Goal: Transaction & Acquisition: Purchase product/service

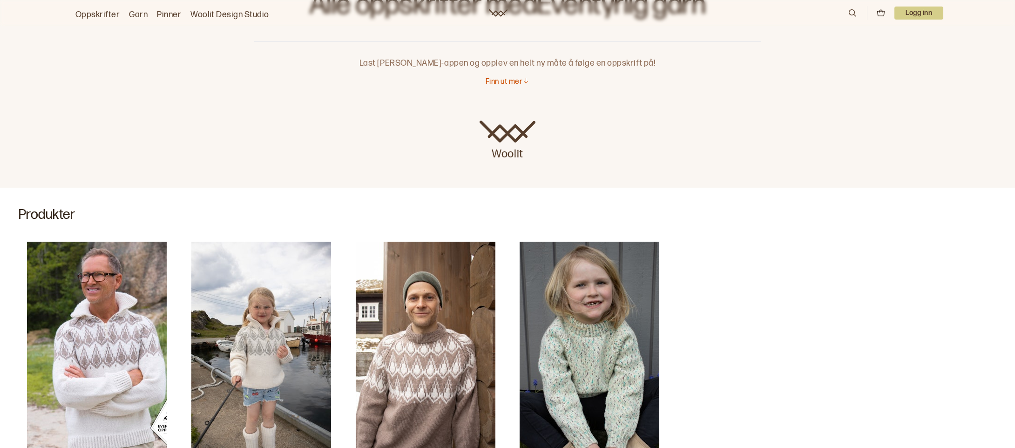
scroll to position [93, 0]
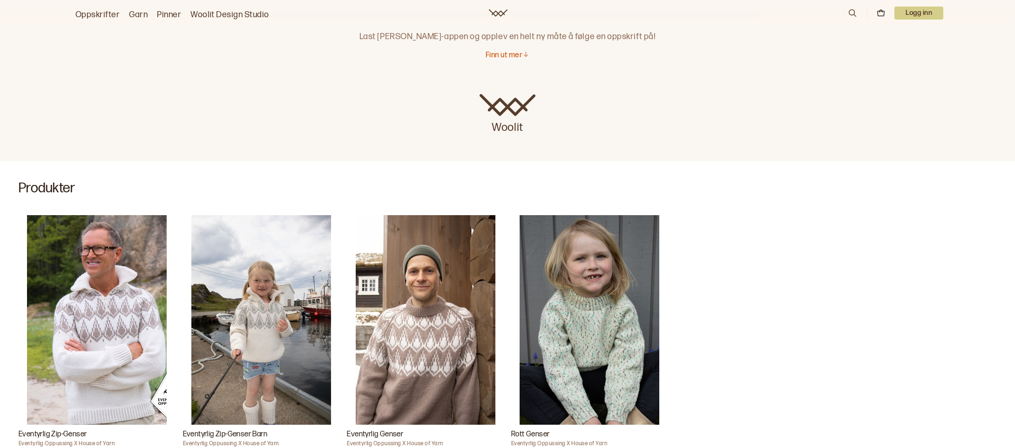
click at [132, 303] on img "Eventyrlig Zip-Genser" at bounding box center [97, 320] width 140 height 210
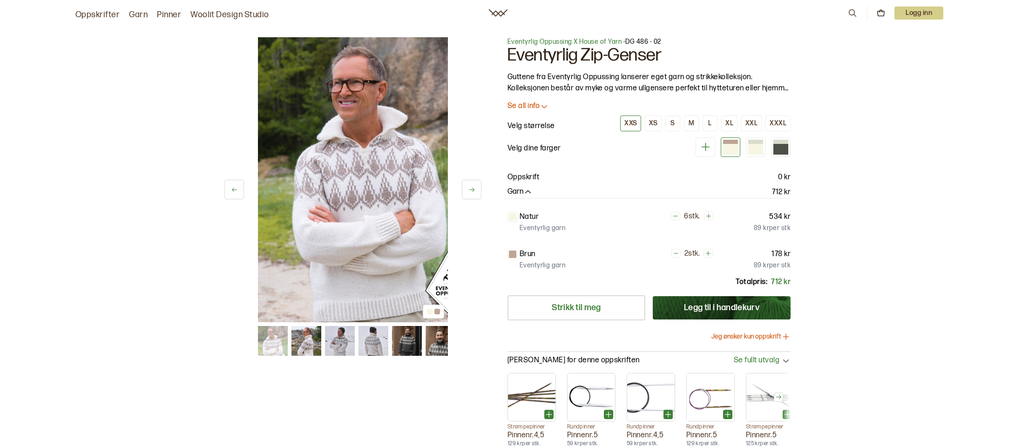
click at [739, 338] on button "Jeg ønsker kun oppskrift" at bounding box center [750, 336] width 79 height 9
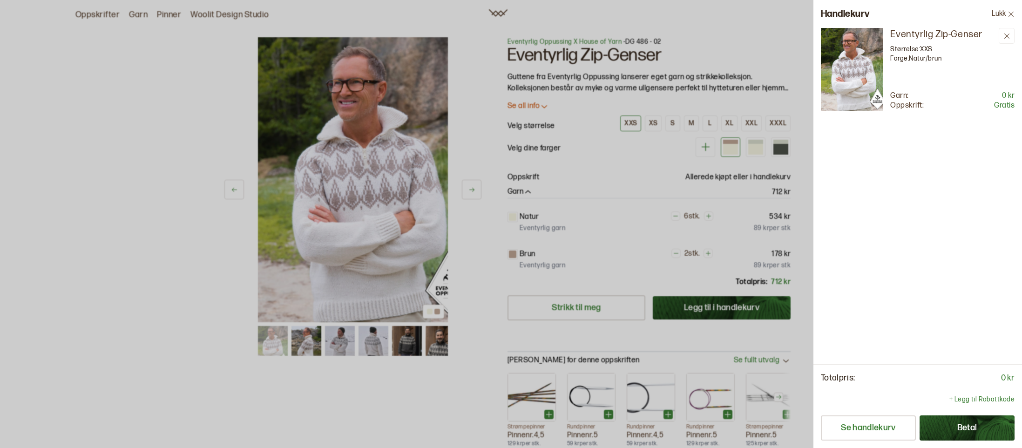
click at [964, 429] on button "Betal" at bounding box center [966, 427] width 95 height 25
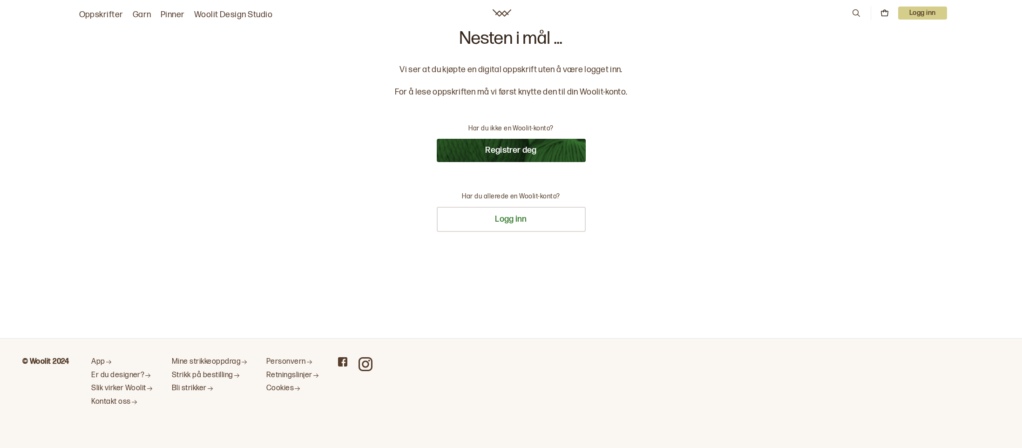
click at [489, 148] on button "Registrer deg" at bounding box center [511, 150] width 149 height 23
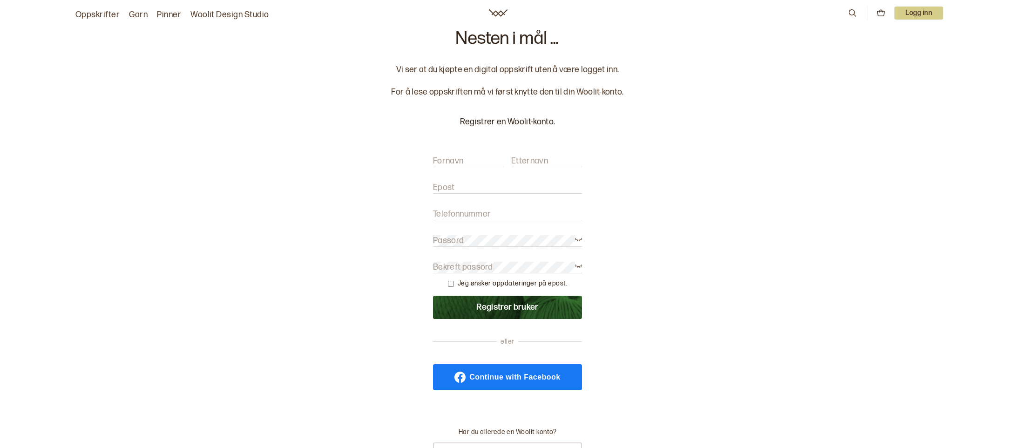
drag, startPoint x: 451, startPoint y: 164, endPoint x: 469, endPoint y: 158, distance: 19.1
click at [451, 164] on label "Fornavn" at bounding box center [448, 160] width 30 height 11
click at [451, 164] on input "Fornavn" at bounding box center [468, 161] width 71 height 12
type input "[PERSON_NAME]"
type input "Jakobsen"
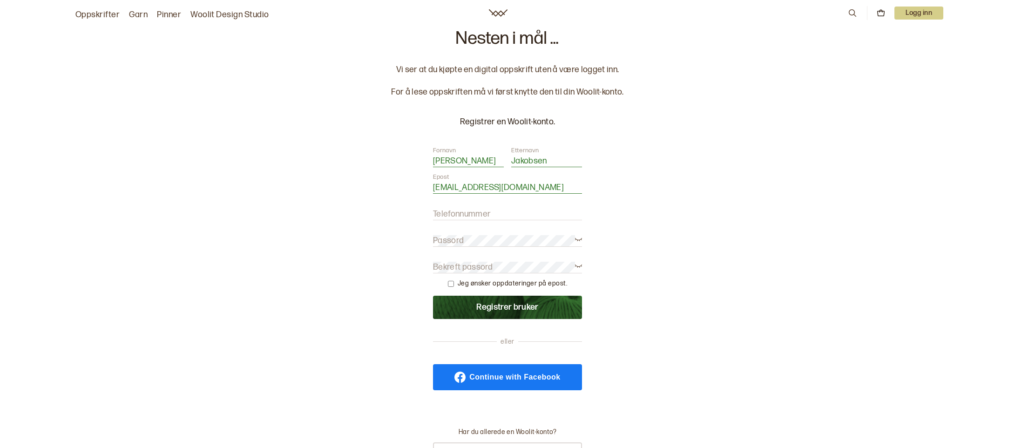
type input "therese.wium.jakobsen@gmail.com"
type input "9"
click at [446, 237] on label "Passord" at bounding box center [448, 240] width 31 height 11
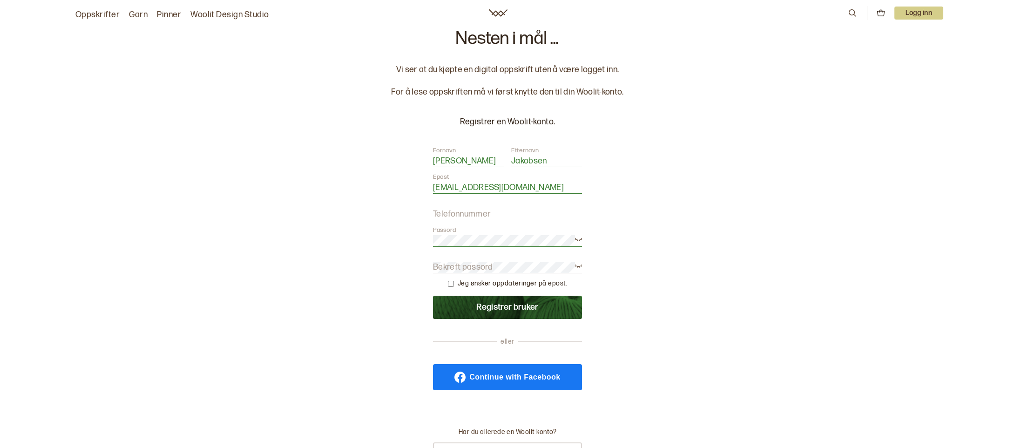
click at [408, 250] on div "Nesten i mål ... Vi ser at du kjøpte en digital oppskrift uten å være logget in…" at bounding box center [507, 267] width 253 height 475
click at [454, 264] on label "Bekreft passord" at bounding box center [463, 267] width 60 height 11
click at [451, 282] on input "checkbox" at bounding box center [451, 284] width 6 height 6
checkbox input "true"
click at [465, 306] on button "Registrer bruker" at bounding box center [507, 307] width 149 height 23
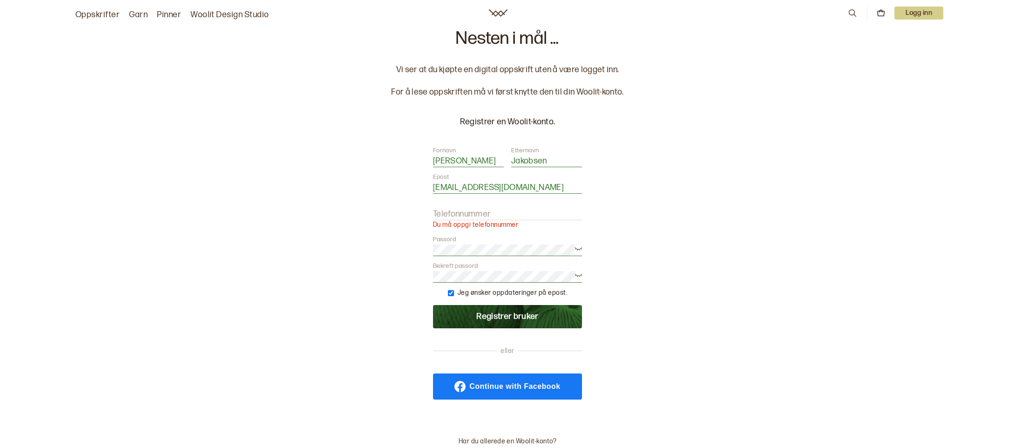
click at [459, 215] on label "Telefonnummer" at bounding box center [462, 214] width 58 height 11
click at [459, 215] on input "Telefonnummer" at bounding box center [507, 215] width 149 height 12
type input "93096136"
click at [433, 305] on button "Registrer bruker" at bounding box center [507, 316] width 149 height 23
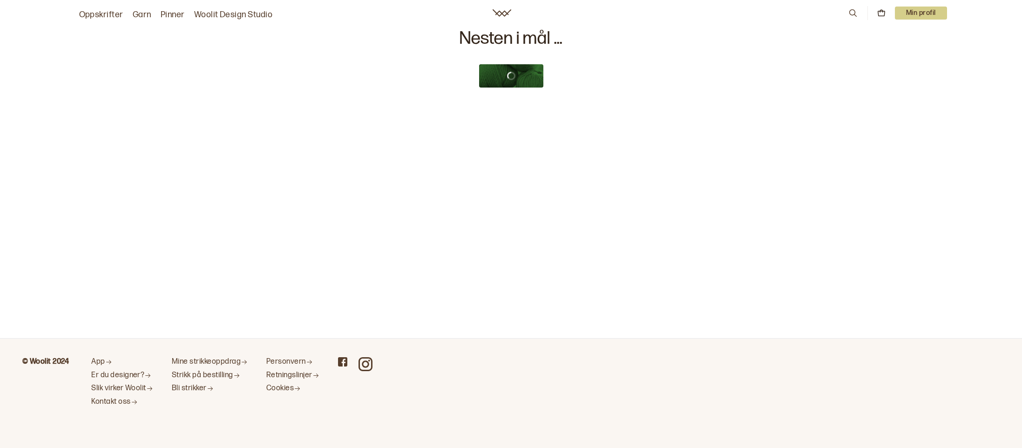
drag, startPoint x: 900, startPoint y: 74, endPoint x: 801, endPoint y: 179, distance: 143.9
click at [801, 179] on main "Nesten i mål ..." at bounding box center [511, 169] width 1022 height 338
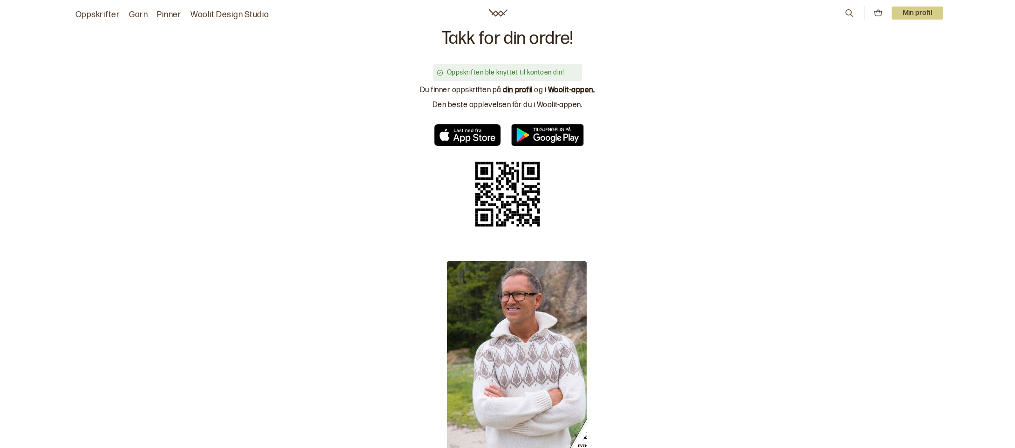
click at [509, 89] on link "din profil" at bounding box center [518, 90] width 30 height 9
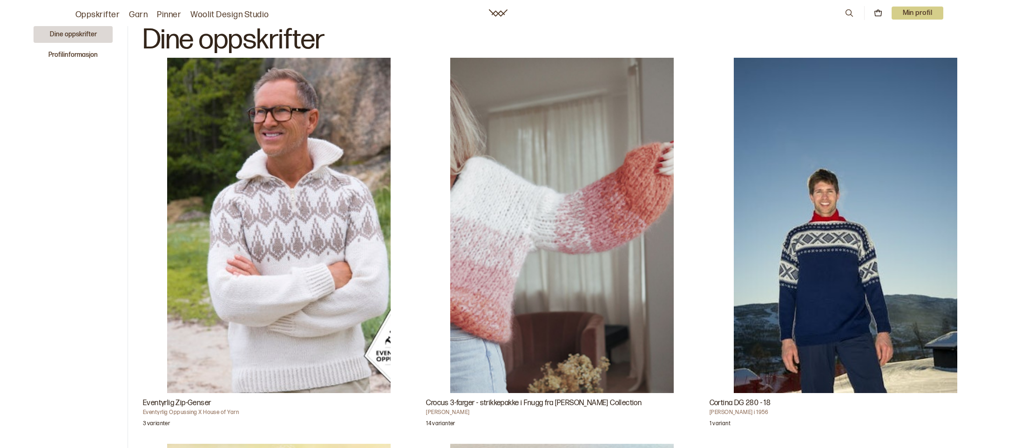
click at [261, 179] on img "Eventyrlig Zip-Genser" at bounding box center [278, 225] width 223 height 335
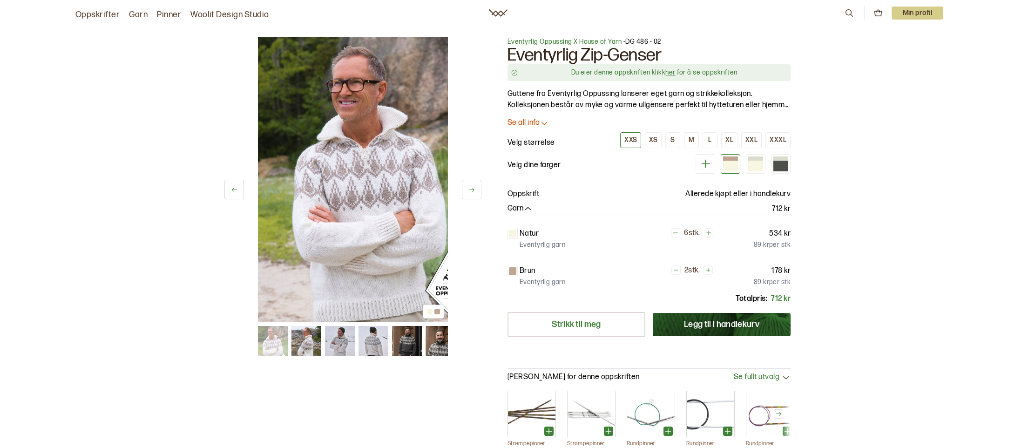
click at [670, 71] on link "her" at bounding box center [670, 72] width 10 height 8
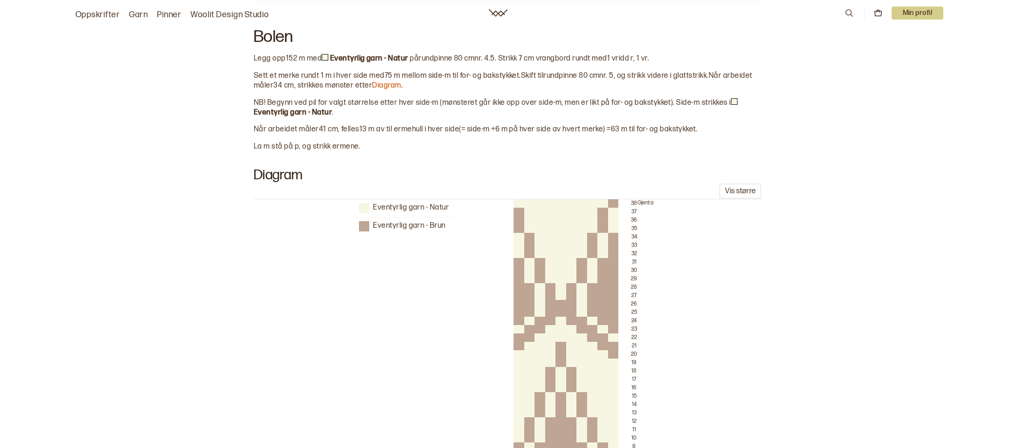
scroll to position [397, 0]
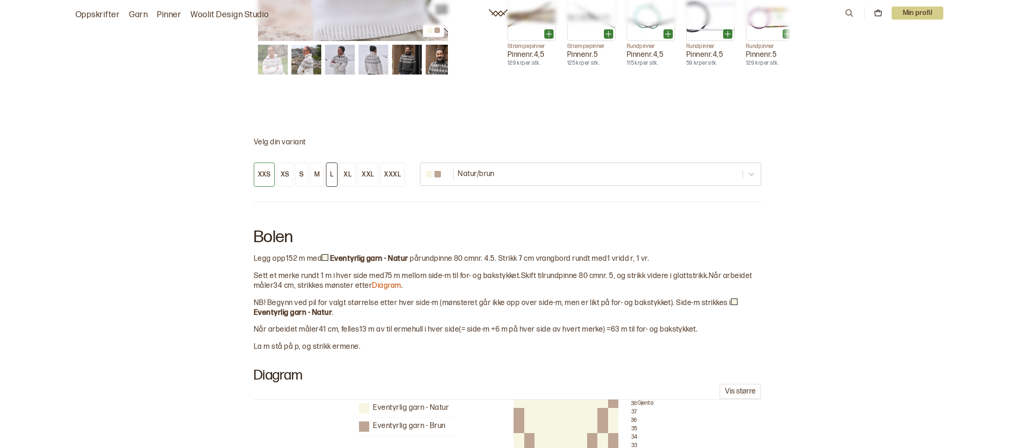
click at [330, 176] on div "L" at bounding box center [331, 174] width 3 height 8
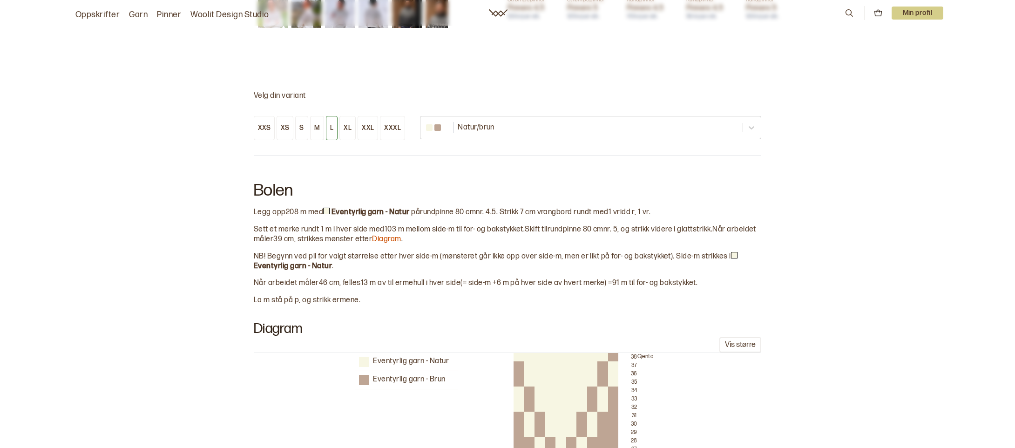
scroll to position [257, 0]
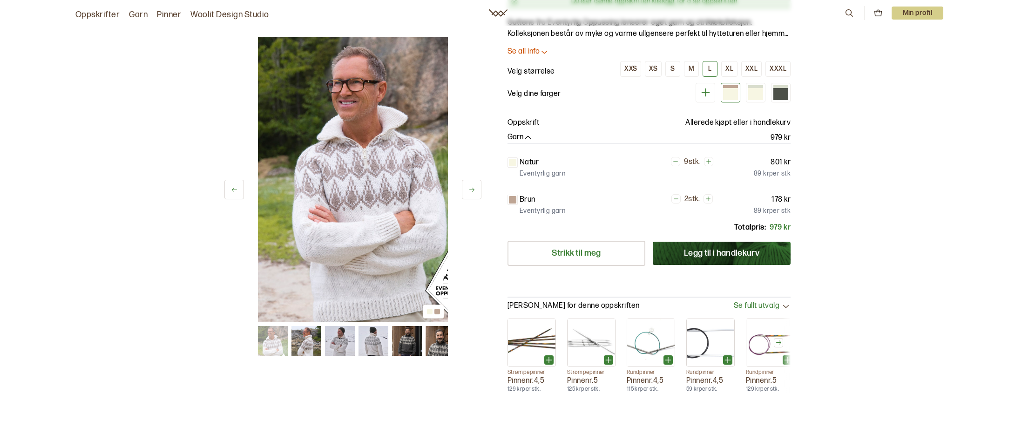
click at [542, 70] on p "Velg størrelse" at bounding box center [530, 71] width 47 height 11
click at [533, 53] on p "Se all info" at bounding box center [523, 52] width 32 height 10
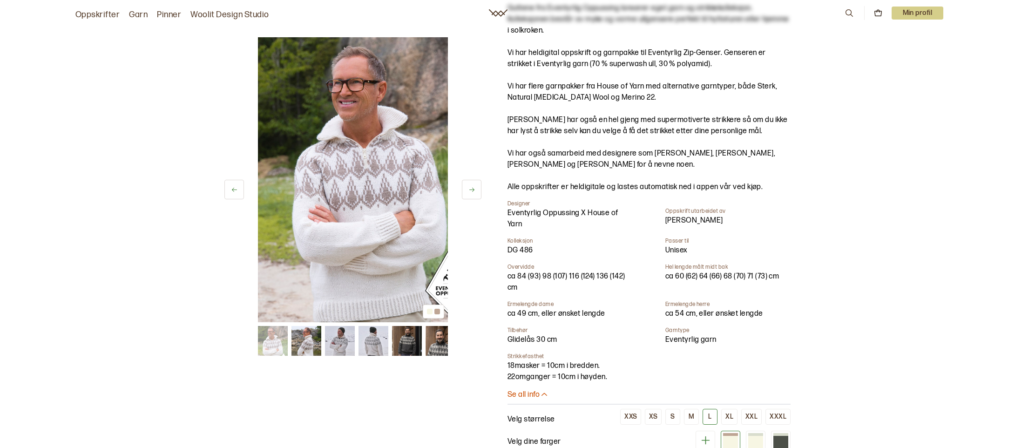
scroll to position [93, 0]
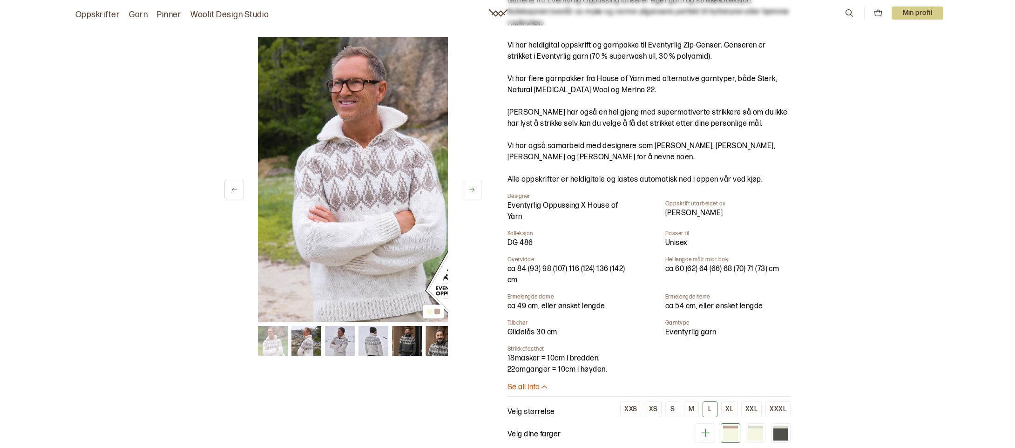
click at [550, 270] on div "ca 84 (93) 98 (107) 116 (124) 136 (142) cm" at bounding box center [566, 275] width 118 height 22
drag, startPoint x: 552, startPoint y: 268, endPoint x: 566, endPoint y: 267, distance: 14.5
click at [566, 267] on div "ca 84 (93) 98 (107) 116 (124) 136 (142) cm" at bounding box center [566, 275] width 118 height 22
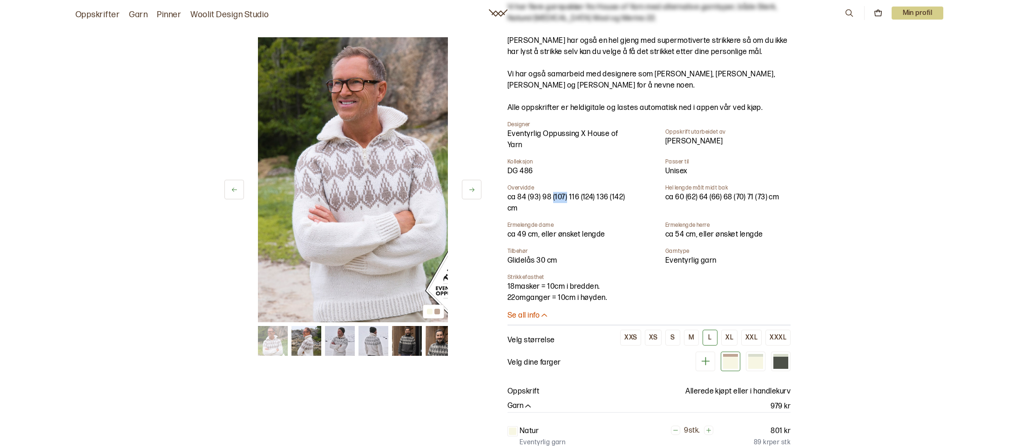
scroll to position [140, 0]
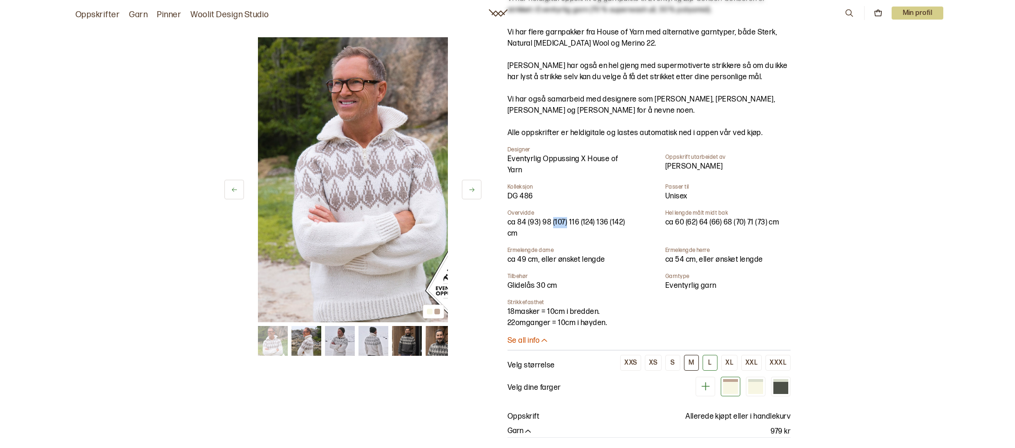
click at [689, 362] on button "M" at bounding box center [691, 363] width 15 height 16
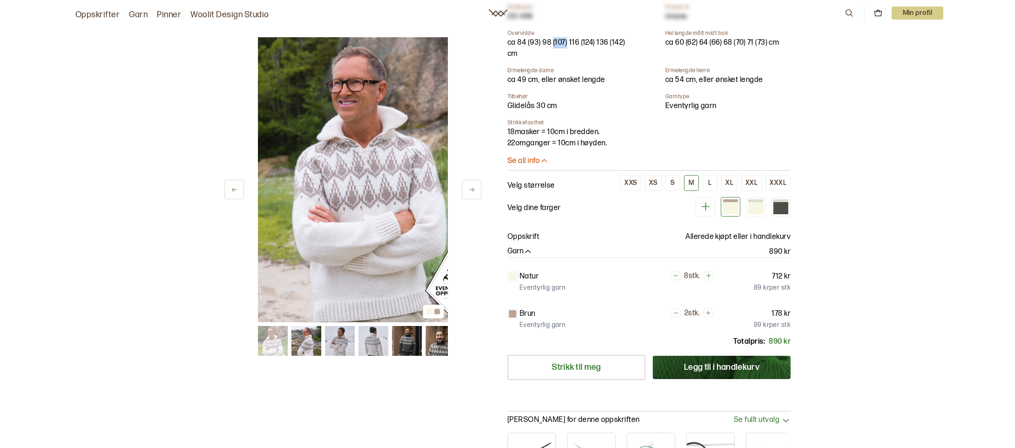
scroll to position [326, 0]
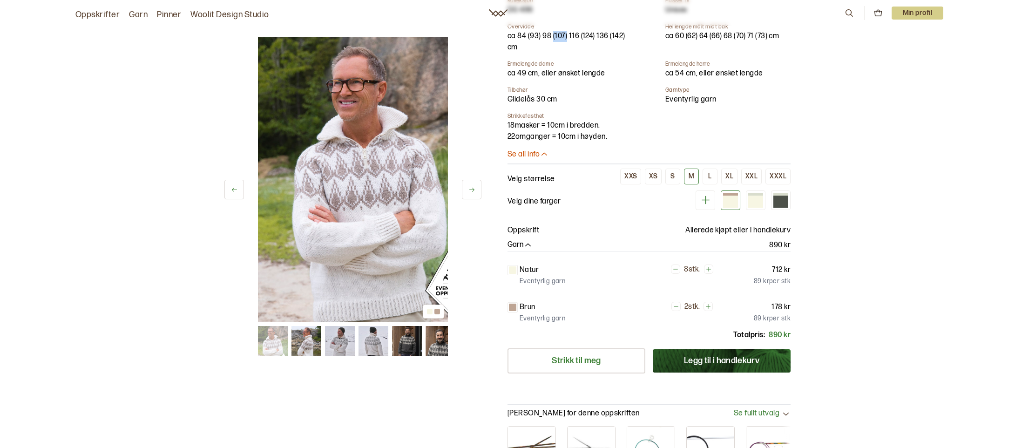
click at [399, 343] on img at bounding box center [407, 341] width 30 height 30
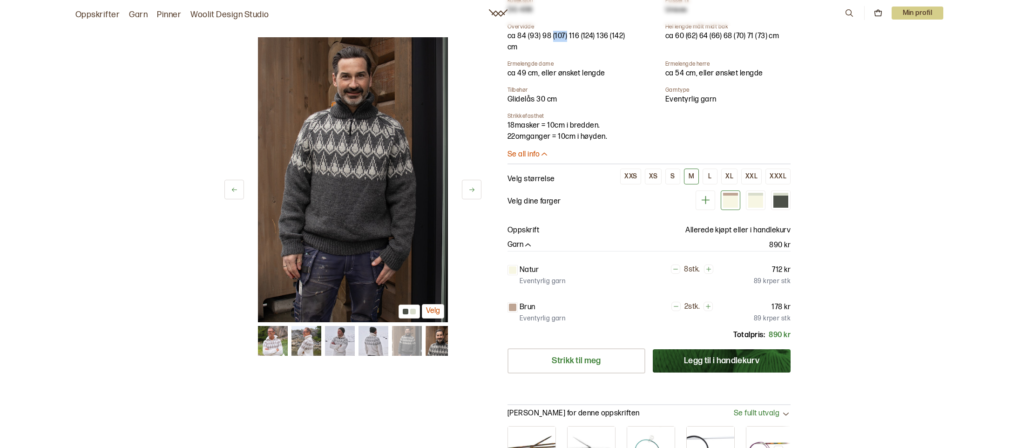
click at [427, 338] on img at bounding box center [441, 341] width 30 height 30
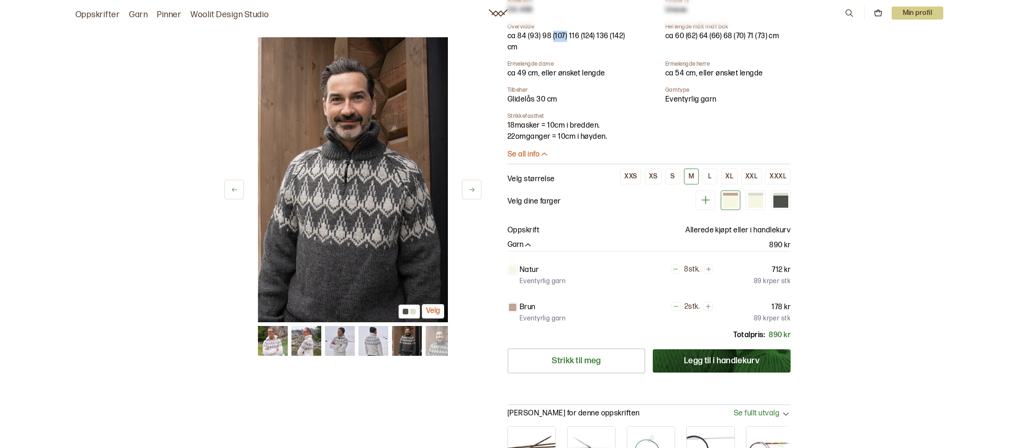
click at [433, 341] on img at bounding box center [441, 341] width 30 height 30
click at [412, 310] on div at bounding box center [413, 312] width 6 height 6
click at [406, 312] on div at bounding box center [406, 312] width 6 height 6
click at [433, 311] on button "Velg" at bounding box center [433, 311] width 22 height 14
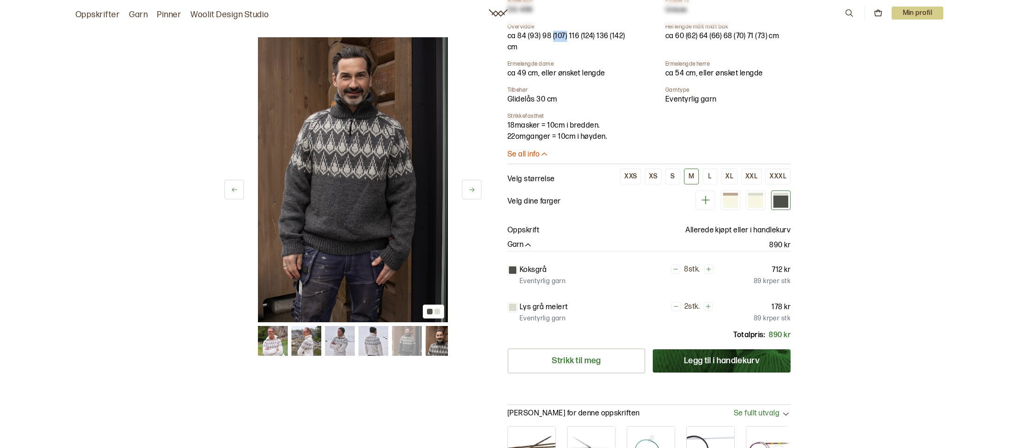
click at [372, 349] on img at bounding box center [373, 341] width 30 height 30
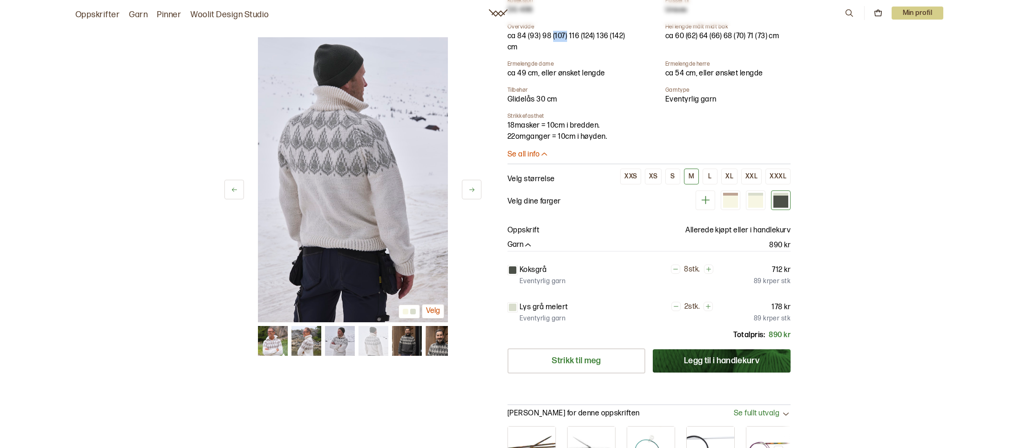
click at [227, 188] on button at bounding box center [234, 190] width 20 height 20
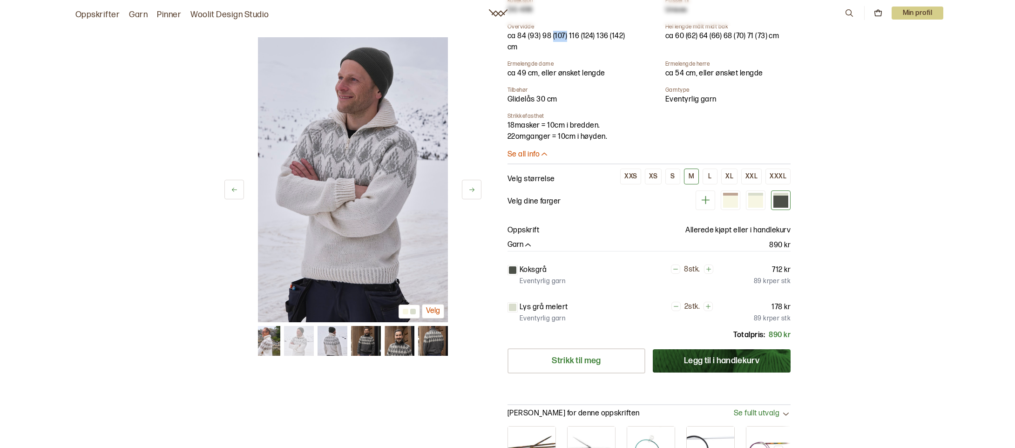
click at [227, 188] on button at bounding box center [234, 190] width 20 height 20
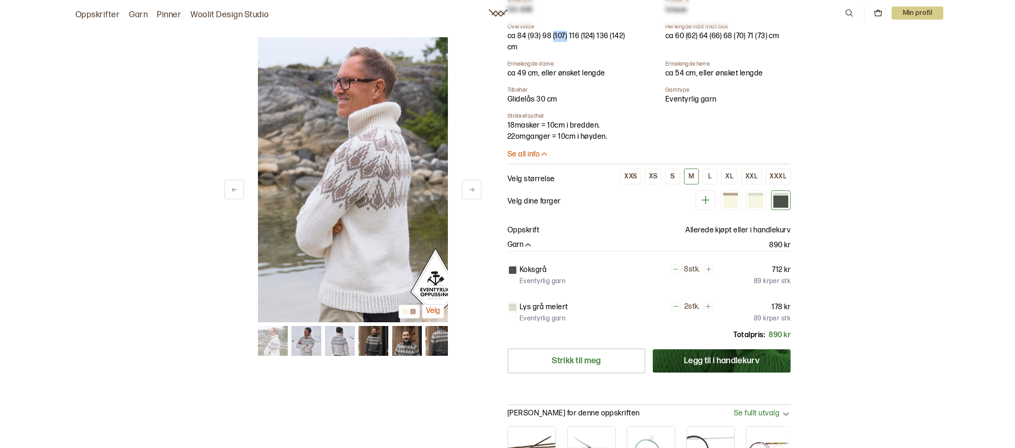
click at [227, 188] on button at bounding box center [234, 190] width 20 height 20
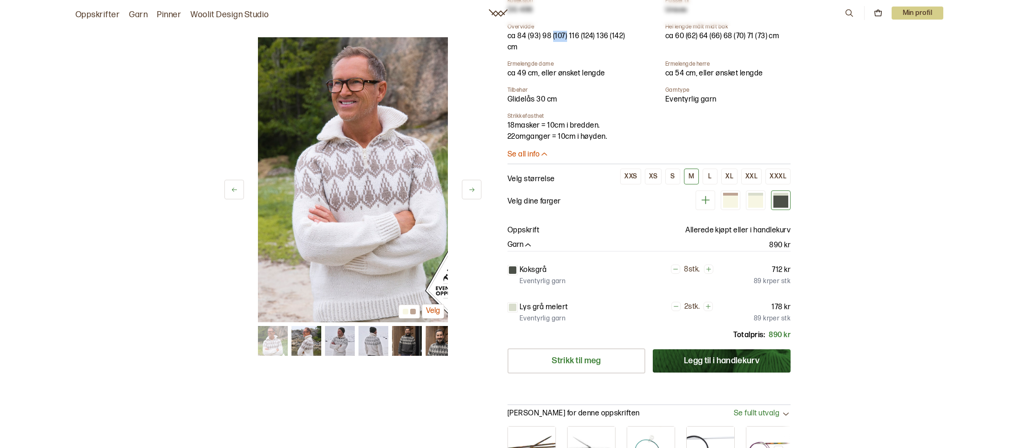
click at [227, 188] on button at bounding box center [234, 190] width 20 height 20
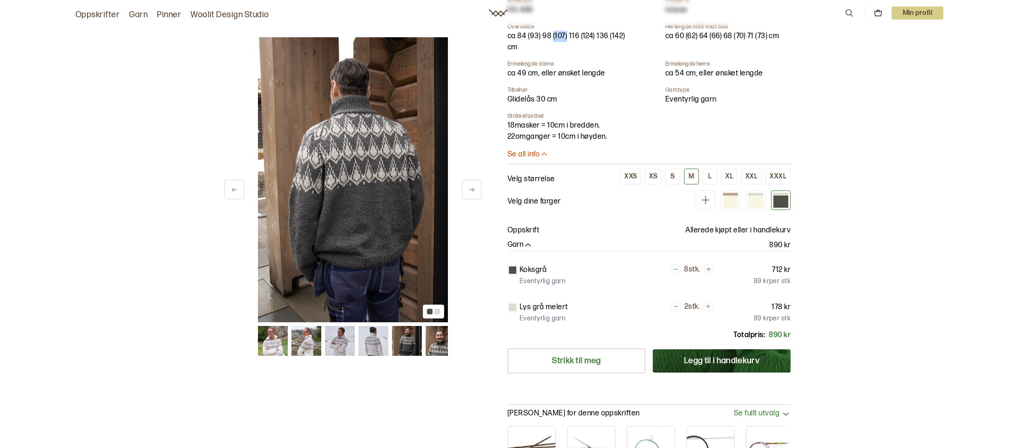
click at [227, 188] on button at bounding box center [234, 190] width 20 height 20
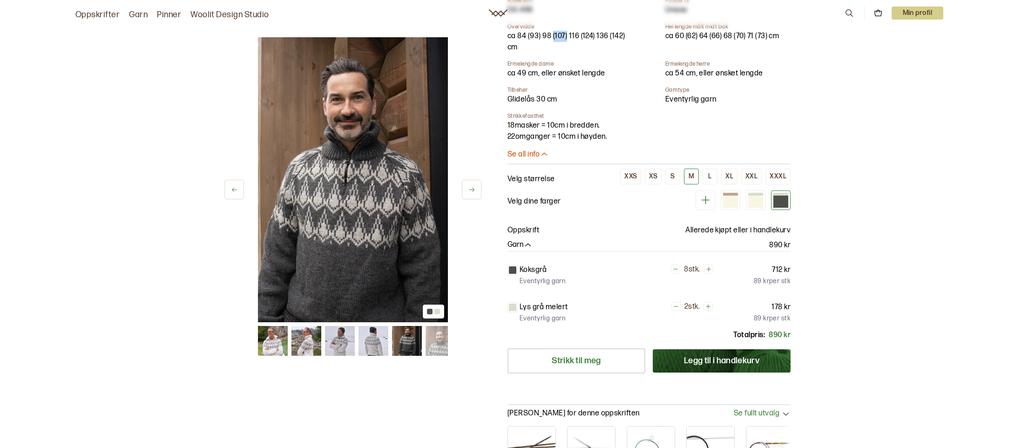
click at [227, 188] on button at bounding box center [234, 190] width 20 height 20
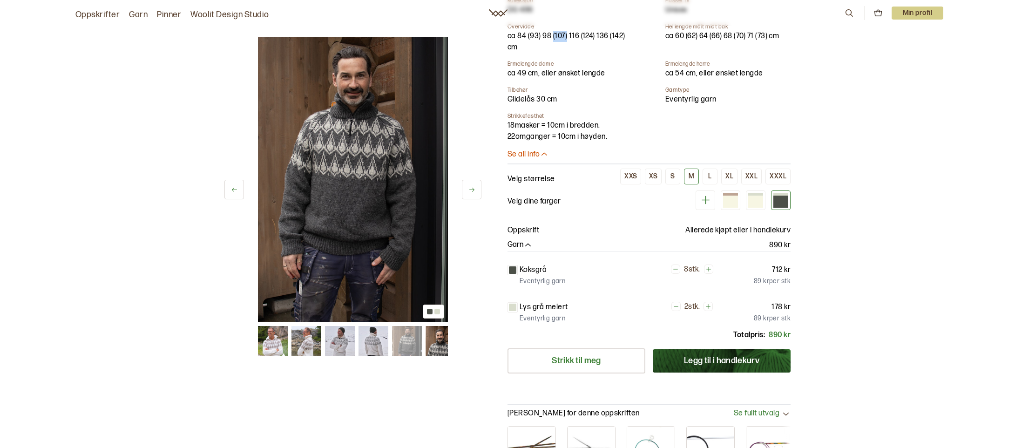
click at [227, 188] on button at bounding box center [234, 190] width 20 height 20
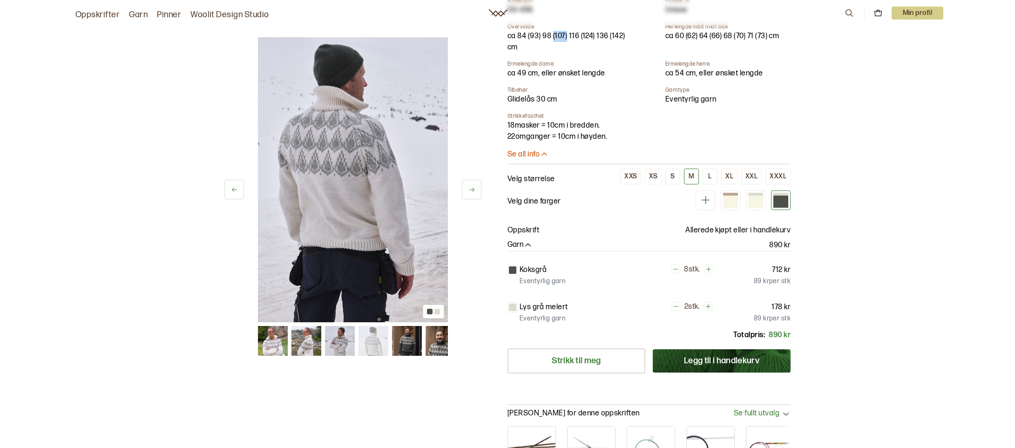
click at [227, 188] on button at bounding box center [234, 190] width 20 height 20
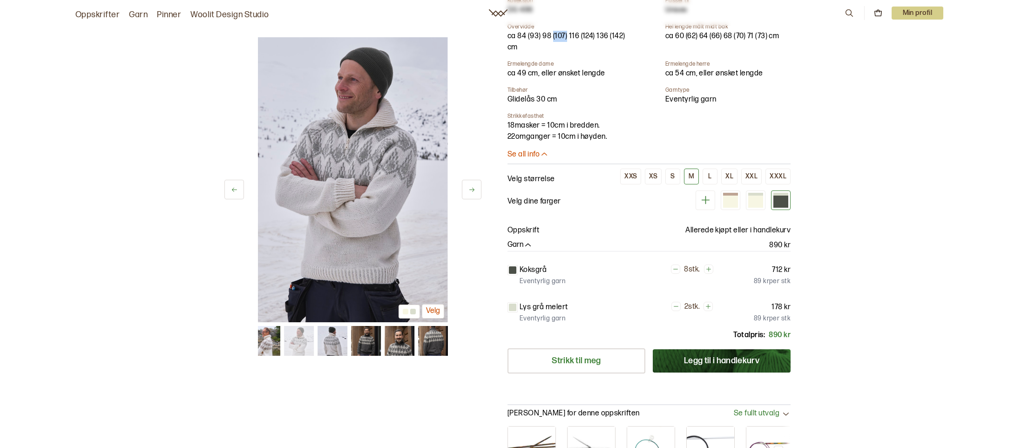
click at [227, 188] on button at bounding box center [234, 190] width 20 height 20
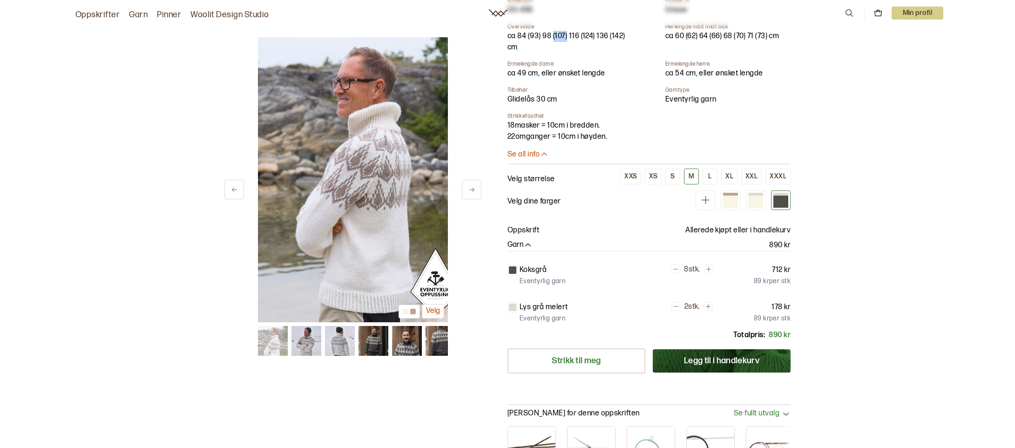
click at [227, 188] on button at bounding box center [234, 190] width 20 height 20
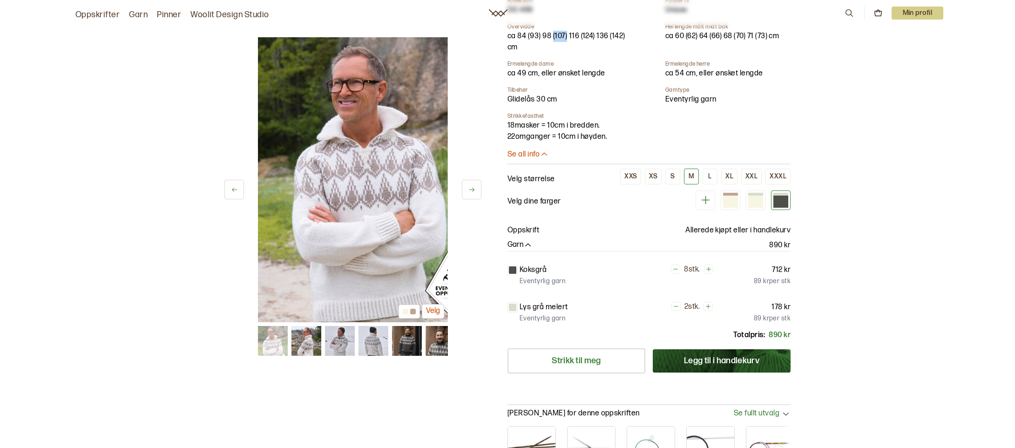
click at [227, 188] on button at bounding box center [234, 190] width 20 height 20
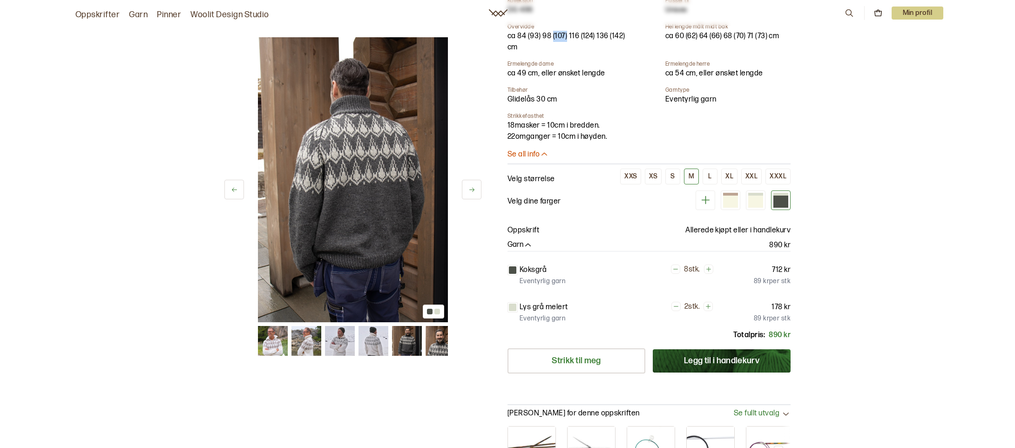
click at [227, 188] on button at bounding box center [234, 190] width 20 height 20
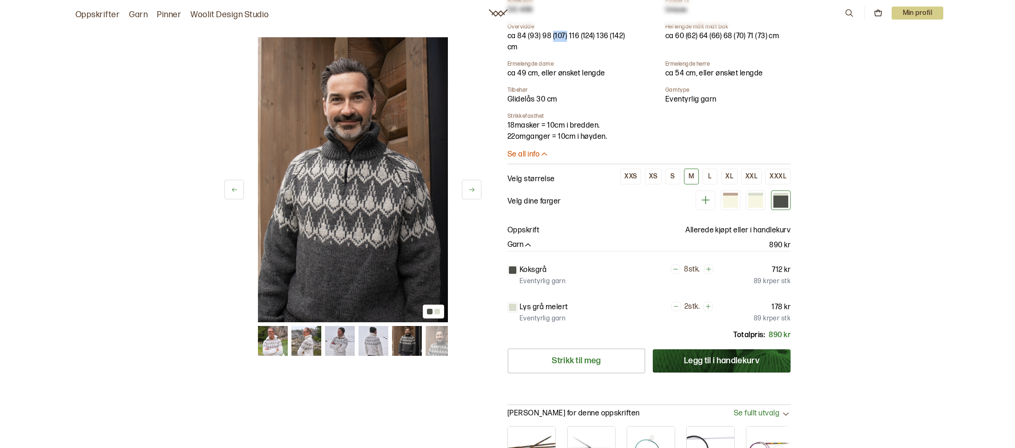
click at [227, 188] on button at bounding box center [234, 190] width 20 height 20
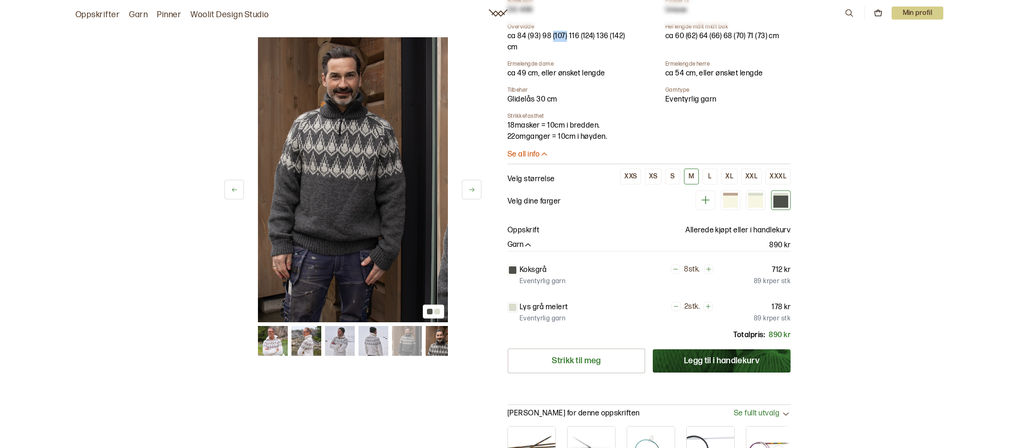
click at [227, 188] on button at bounding box center [234, 190] width 20 height 20
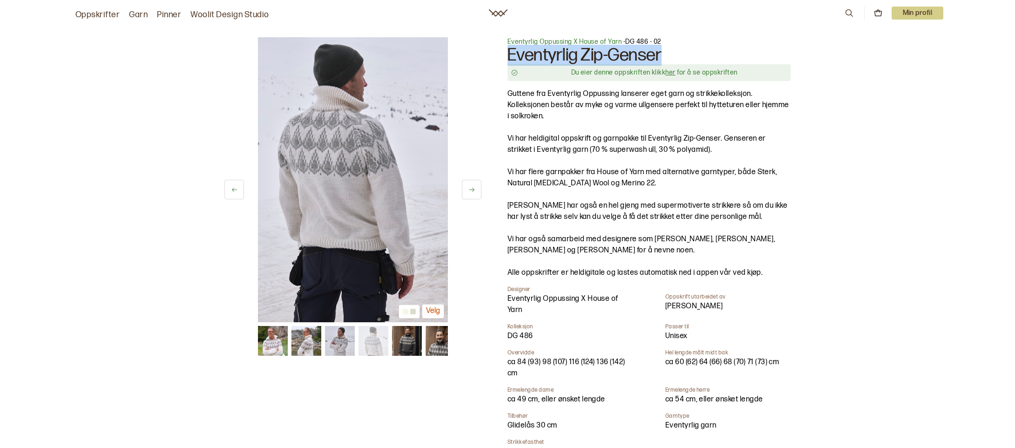
drag, startPoint x: 508, startPoint y: 51, endPoint x: 663, endPoint y: 54, distance: 155.5
click at [663, 54] on h1 "Eventyrlig Zip-Genser" at bounding box center [648, 56] width 283 height 18
copy h1 "Eventyrlig Zip-Genser"
click at [552, 150] on p "Vi har heldigital oppskrift og garnpakke til Eventyrlig Zip-Genser. Genseren er…" at bounding box center [648, 144] width 283 height 22
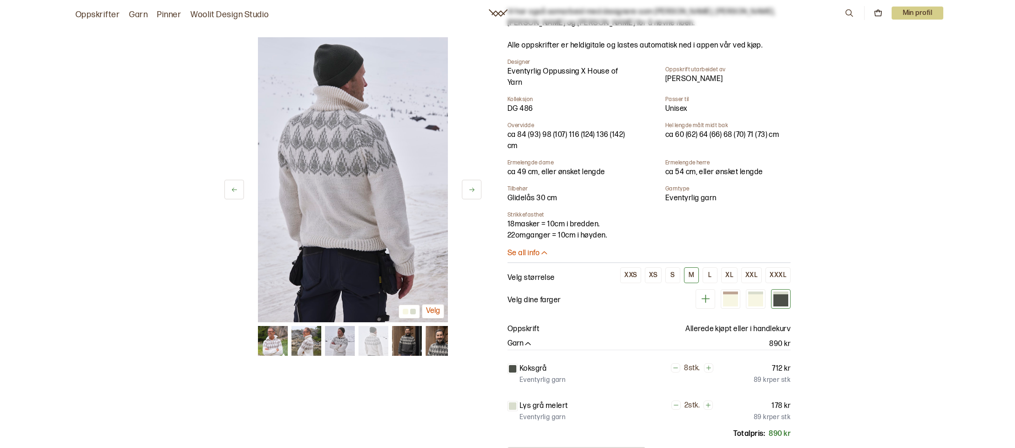
scroll to position [233, 0]
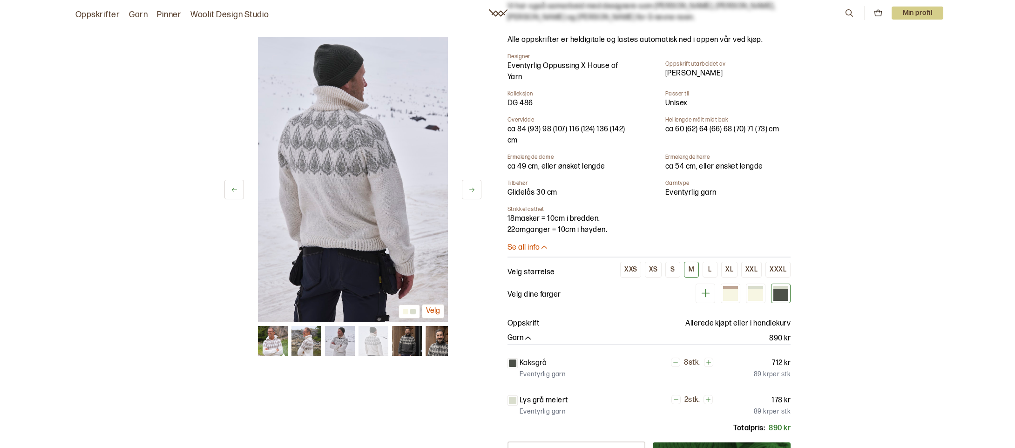
click at [690, 270] on div "M" at bounding box center [692, 269] width 6 height 8
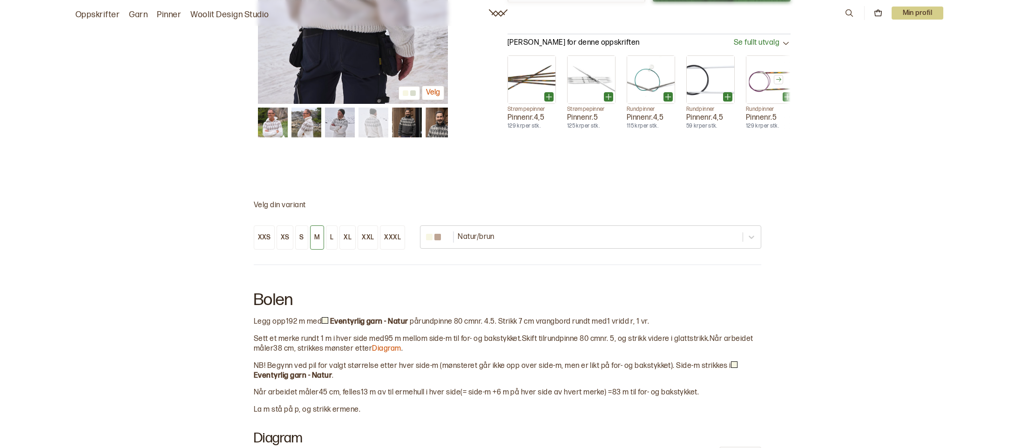
scroll to position [698, 0]
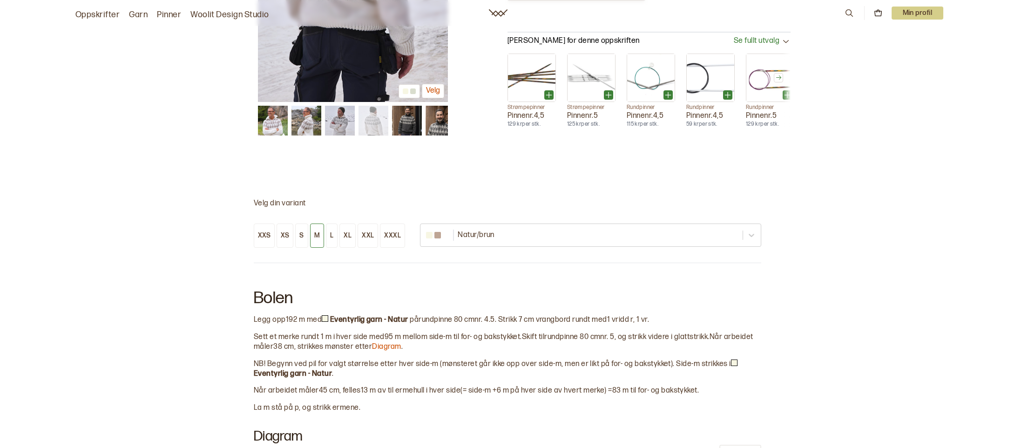
click at [325, 316] on p at bounding box center [325, 318] width 7 height 7
click at [312, 238] on button "M" at bounding box center [317, 235] width 14 height 24
click at [319, 236] on div "M" at bounding box center [317, 235] width 6 height 8
click at [483, 223] on div "XXS XS S M L XL XXL XXXL Natur/brun" at bounding box center [507, 229] width 507 height 35
click at [484, 229] on div "Natur/brun" at bounding box center [581, 235] width 321 height 15
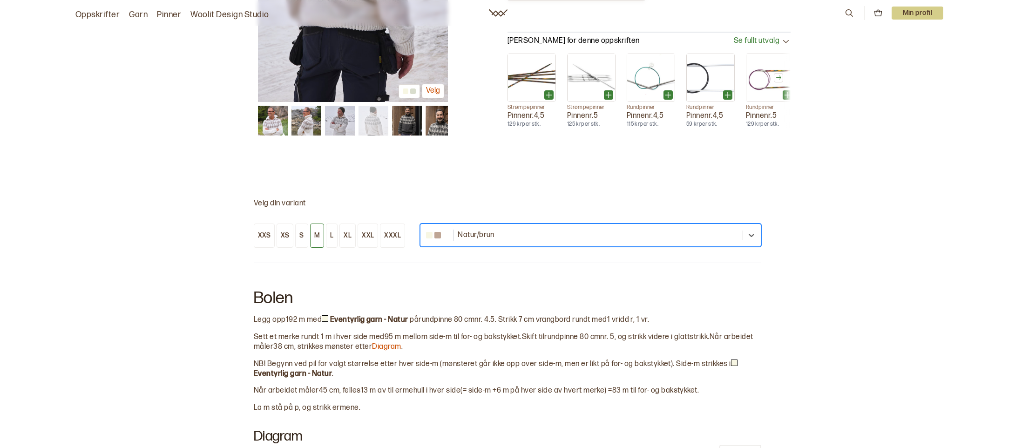
click at [484, 229] on div "Natur/brun" at bounding box center [581, 235] width 321 height 15
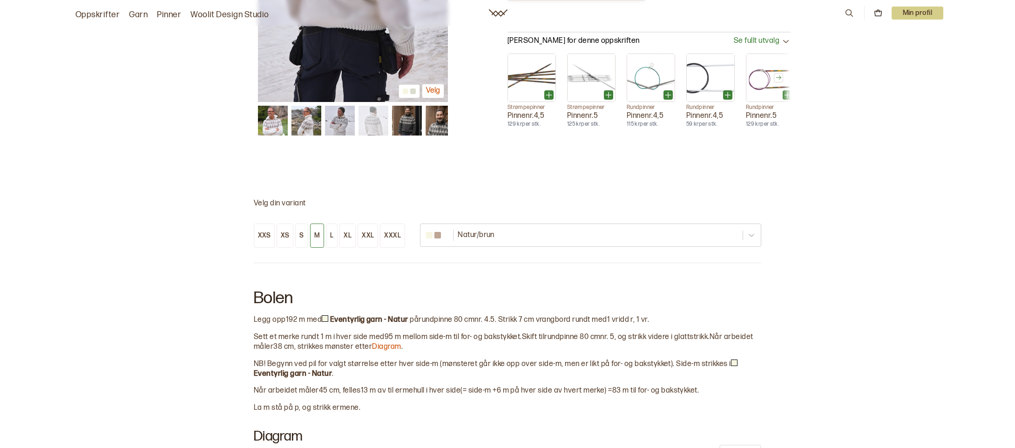
click at [318, 241] on button "M" at bounding box center [317, 235] width 14 height 24
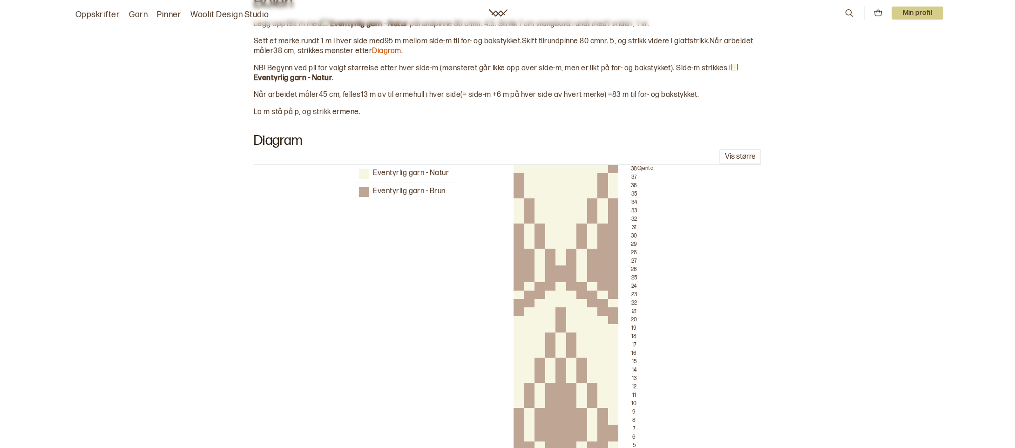
scroll to position [1024, 0]
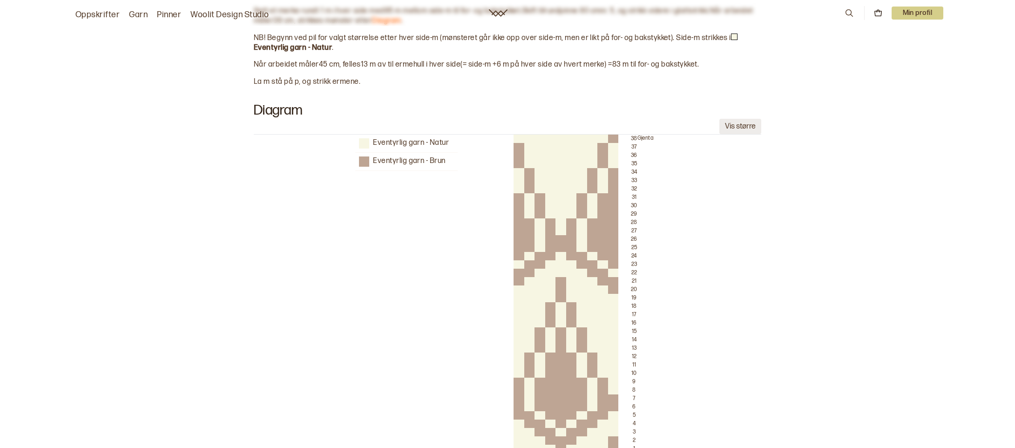
click at [747, 124] on button "Vis større" at bounding box center [740, 126] width 42 height 15
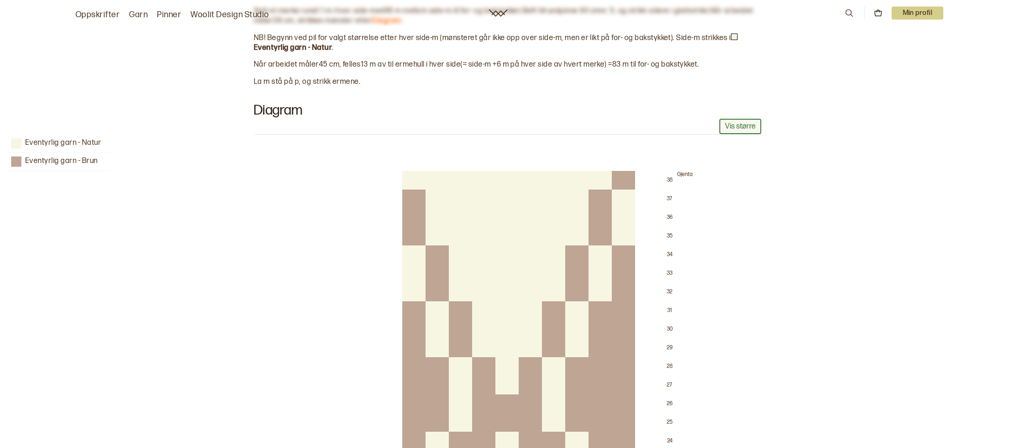
click at [747, 124] on button "Vis større" at bounding box center [740, 126] width 42 height 15
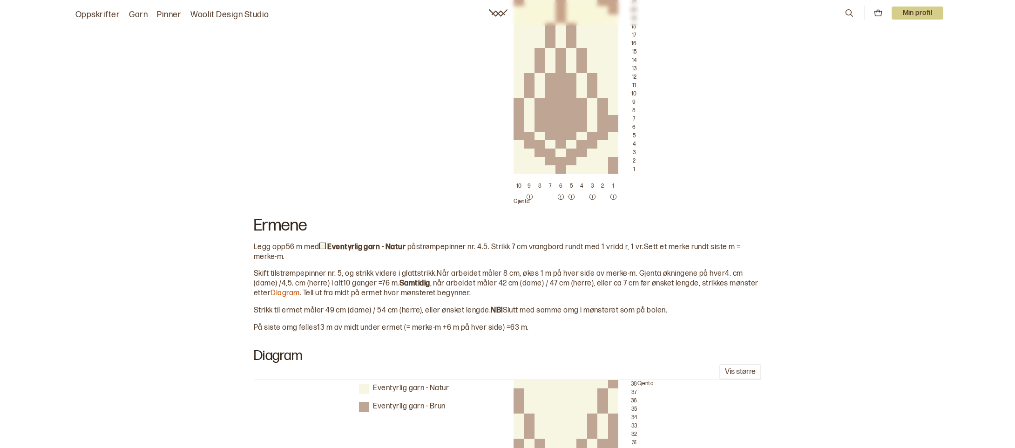
scroll to position [1350, 0]
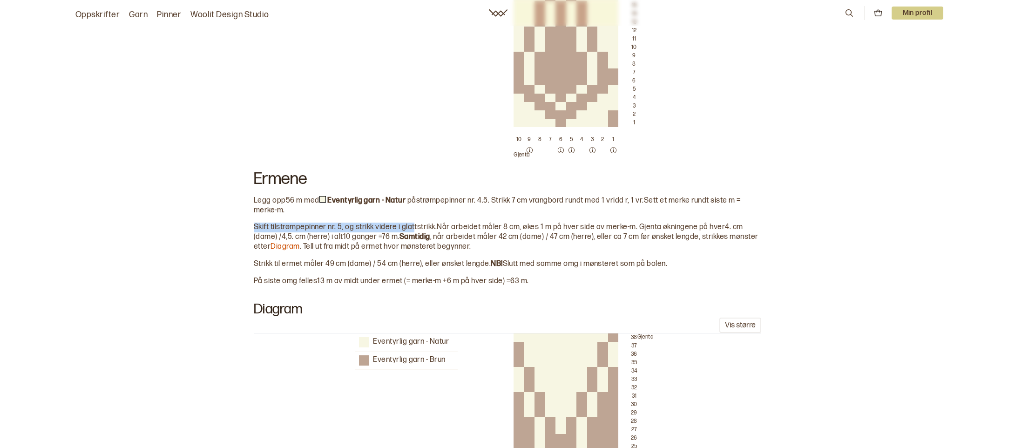
drag, startPoint x: 256, startPoint y: 228, endPoint x: 416, endPoint y: 223, distance: 160.2
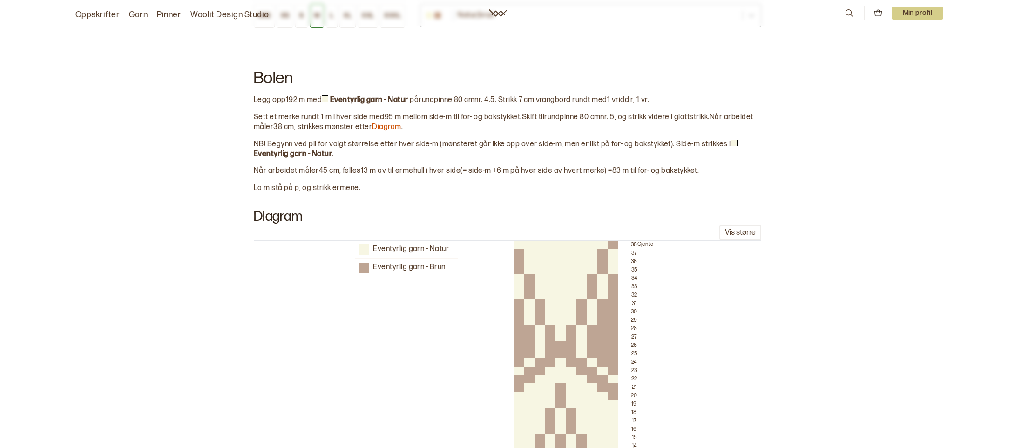
scroll to position [885, 0]
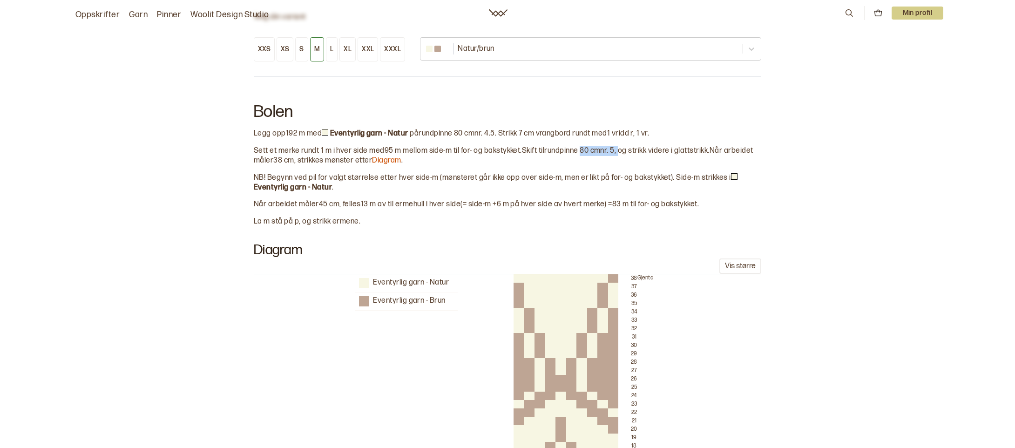
drag, startPoint x: 583, startPoint y: 149, endPoint x: 622, endPoint y: 147, distance: 39.2
click at [622, 147] on span ", og strikk videre i glattstrikk." at bounding box center [662, 150] width 95 height 9
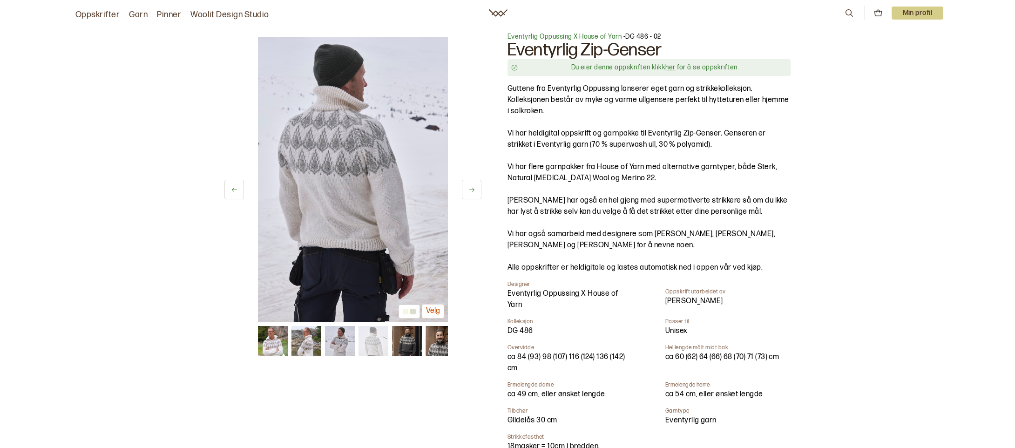
scroll to position [0, 0]
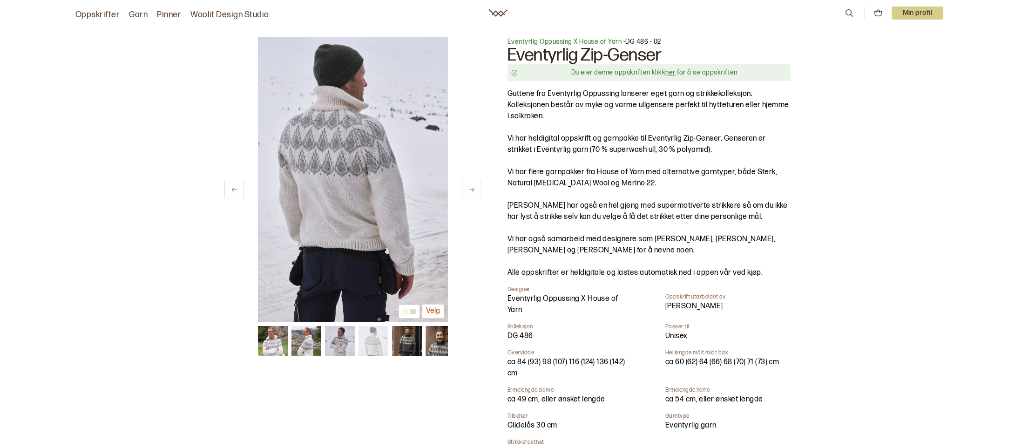
click at [668, 73] on link "her" at bounding box center [670, 72] width 10 height 8
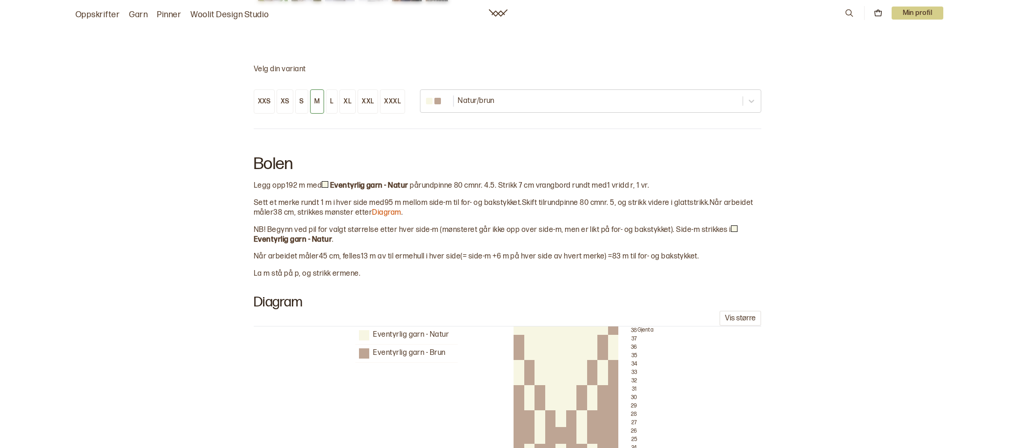
scroll to position [852, 0]
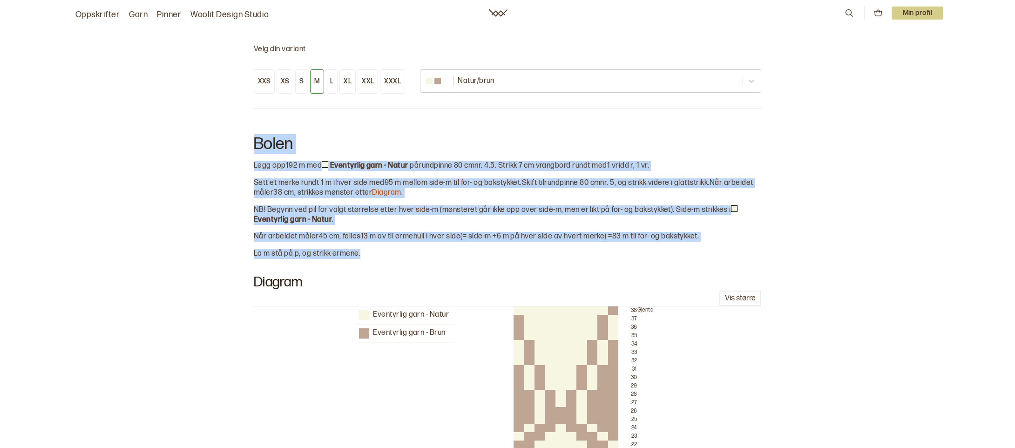
drag, startPoint x: 253, startPoint y: 144, endPoint x: 372, endPoint y: 251, distance: 160.9
copy div "Bolen Legg opp 192 m med Eventyrlig garn - Natur på rundpinne 80 cm nr. 4.5 . S…"
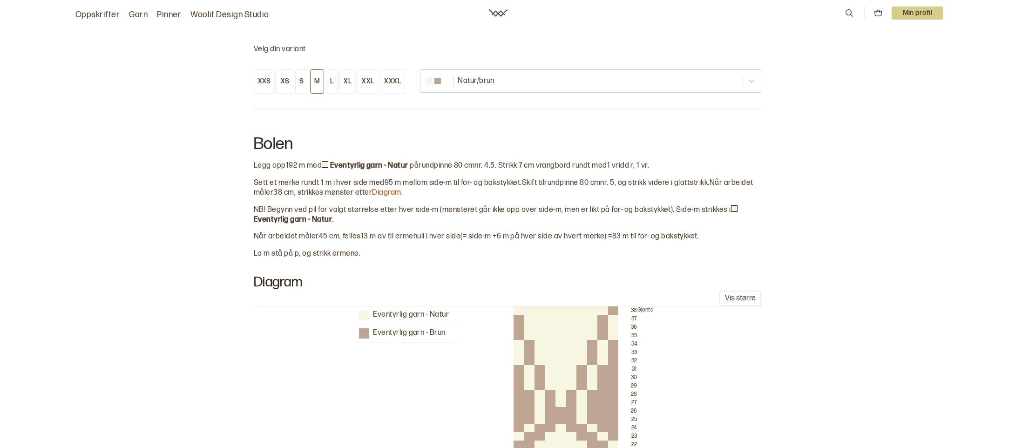
click at [409, 278] on h2 "Diagram" at bounding box center [507, 282] width 507 height 17
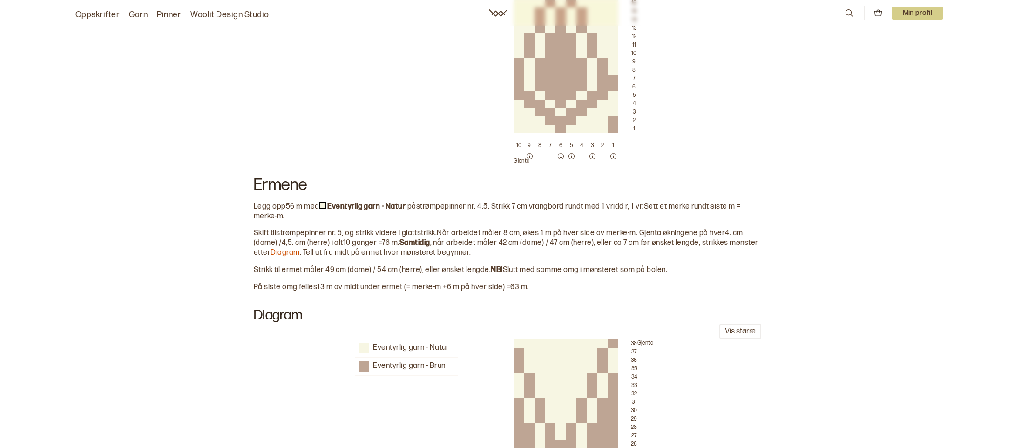
scroll to position [1365, 0]
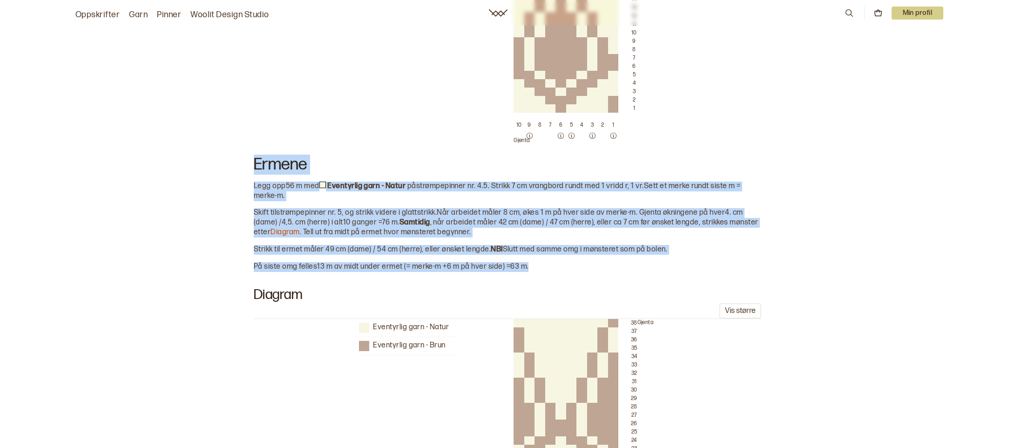
drag, startPoint x: 253, startPoint y: 158, endPoint x: 541, endPoint y: 267, distance: 308.1
copy div "Ermene Legg opp 56 m med Eventyrlig garn - Natur på strømpepinner nr. 4.5 . Str…"
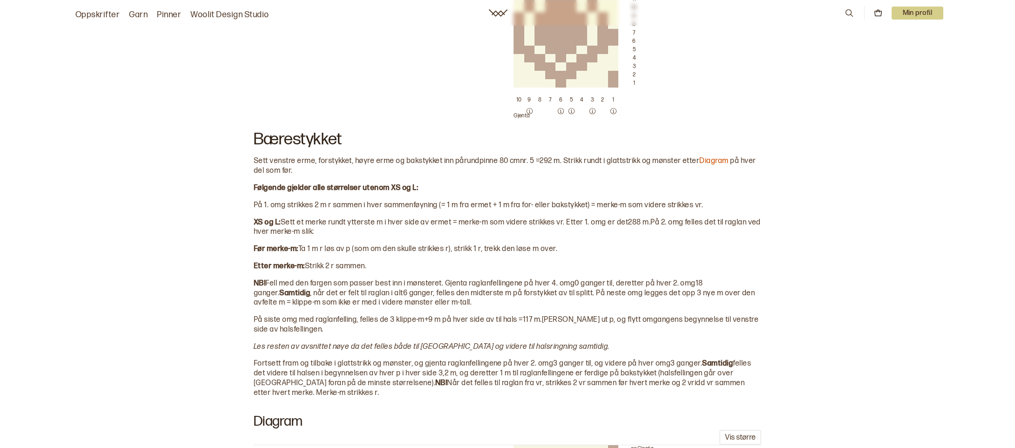
scroll to position [1923, 0]
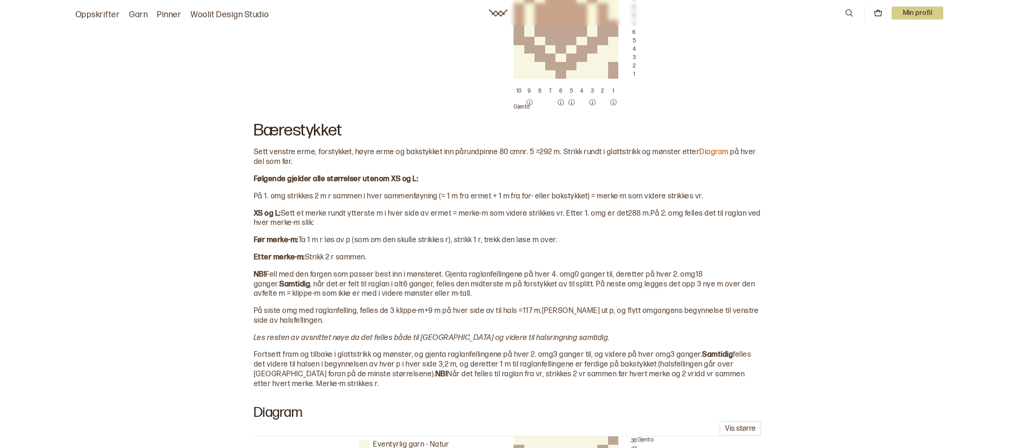
drag, startPoint x: 254, startPoint y: 128, endPoint x: 535, endPoint y: 384, distance: 380.3
click at [535, 384] on div "Bolen Legg opp 192 m med Eventyrlig garn - Natur på rundpinne 80 cm nr. 4.5 . S…" at bounding box center [507, 65] width 507 height 2024
copy div "Bærestykket Sett venstre erme, forstykket, høyre erme og bakstykket inn på rund…"
click at [285, 248] on div at bounding box center [507, 248] width 507 height 7
drag, startPoint x: 252, startPoint y: 179, endPoint x: 426, endPoint y: 175, distance: 174.6
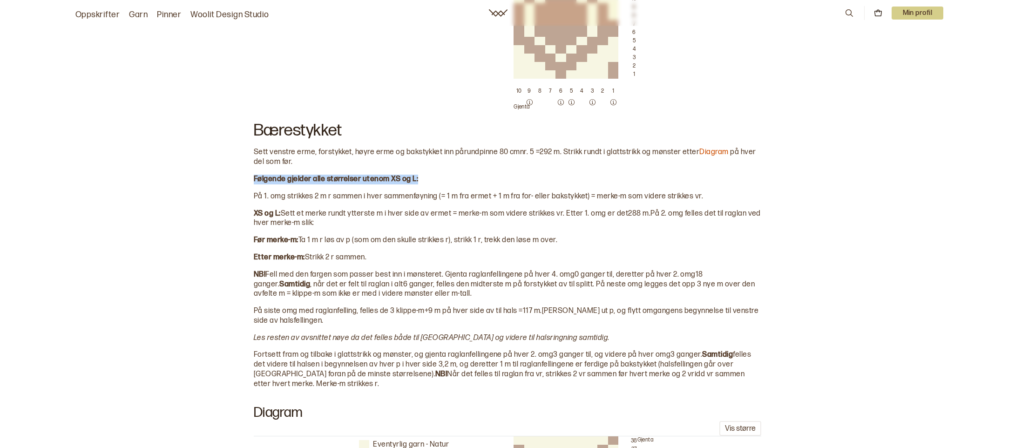
click at [426, 175] on div "Velg din variant XXS XS S M L XL XXL XXXL Natur/brun Bolen Legg opp 192 m med E…" at bounding box center [507, 25] width 1015 height 2192
click at [379, 216] on span "Sett et merke rundt ytterste m i hver side av ermet = merke-m som videre strikk…" at bounding box center [454, 213] width 347 height 9
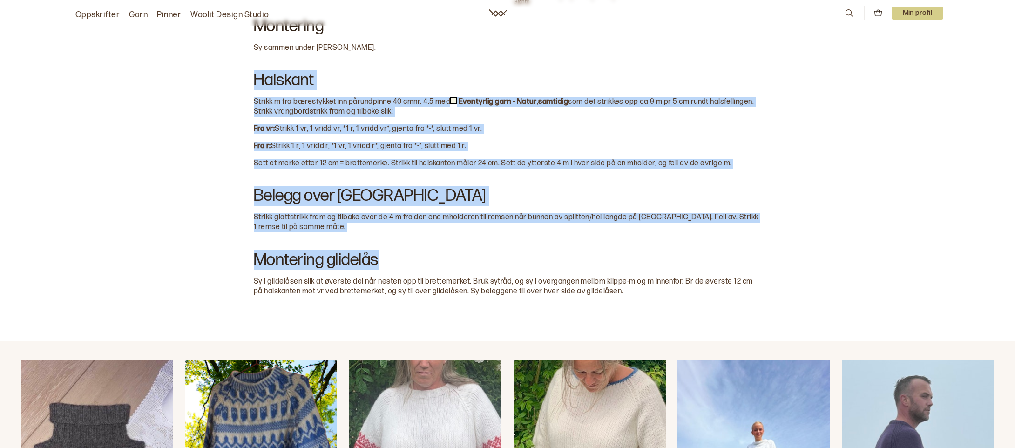
scroll to position [2761, 0]
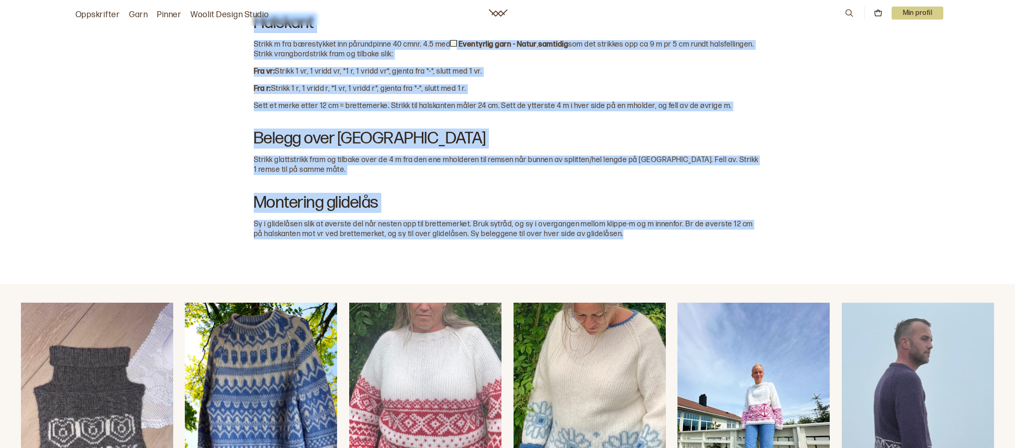
drag, startPoint x: 256, startPoint y: 207, endPoint x: 676, endPoint y: 243, distance: 421.5
copy div "Halskant Strikk m fra bærestykket inn på rundpinne 40 cm nr. 4.5 med Eventyrlig…"
click at [495, 136] on h2 "Belegg over glidelås" at bounding box center [507, 136] width 507 height 37
click at [721, 147] on h2 "Belegg over glidelås" at bounding box center [507, 136] width 507 height 37
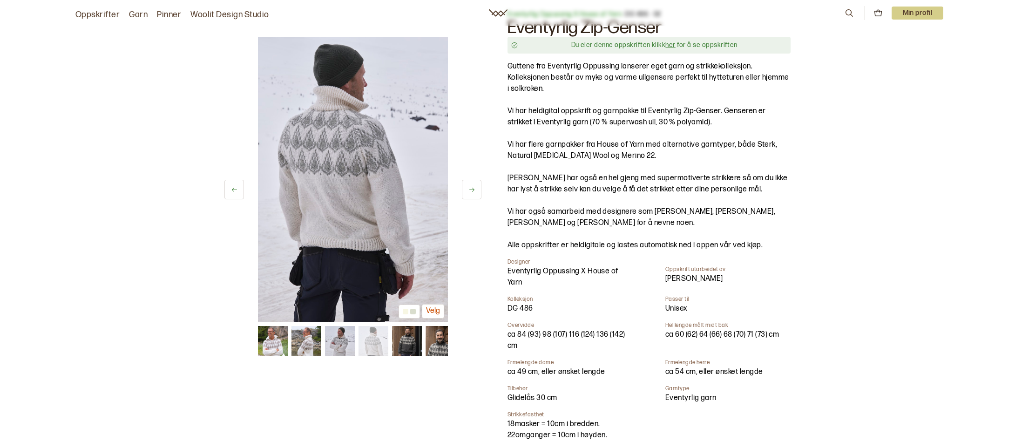
scroll to position [0, 0]
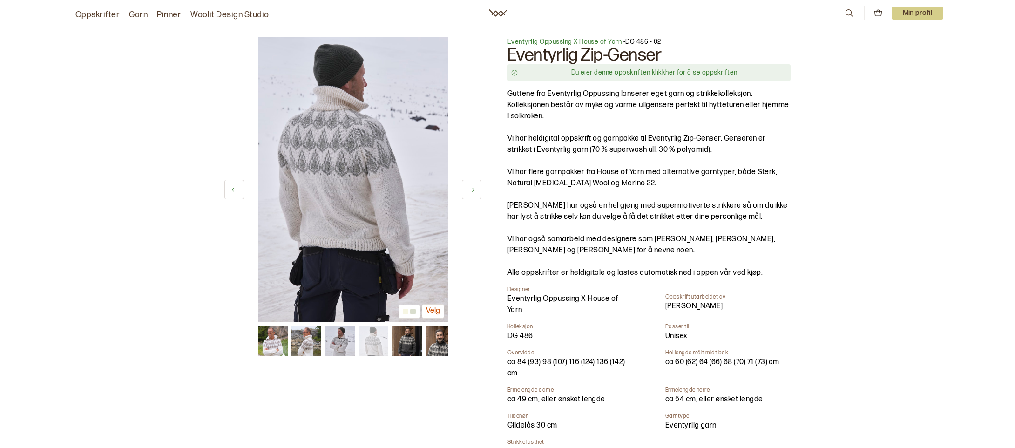
click at [667, 74] on link "her" at bounding box center [670, 72] width 10 height 8
click at [925, 10] on p "Min profil" at bounding box center [918, 13] width 52 height 13
click at [882, 42] on div "Profil" at bounding box center [906, 37] width 74 height 19
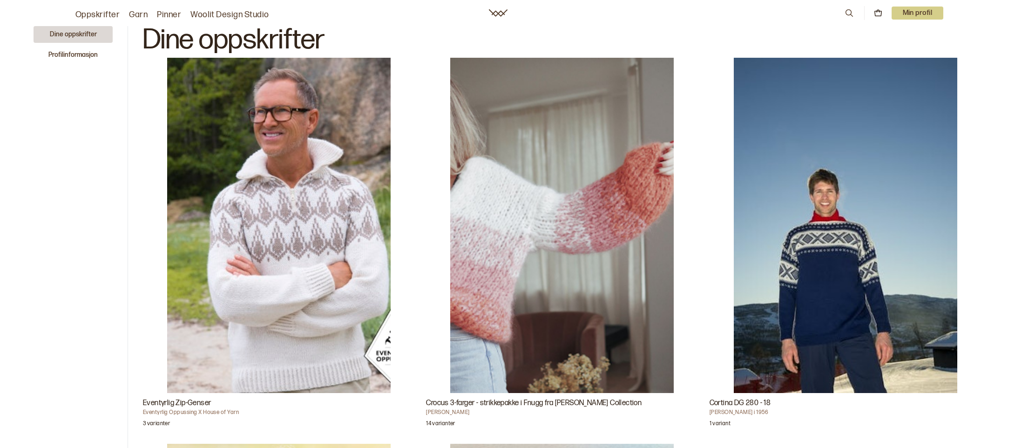
click at [307, 150] on img "Eventyrlig Zip-Genser" at bounding box center [278, 225] width 223 height 335
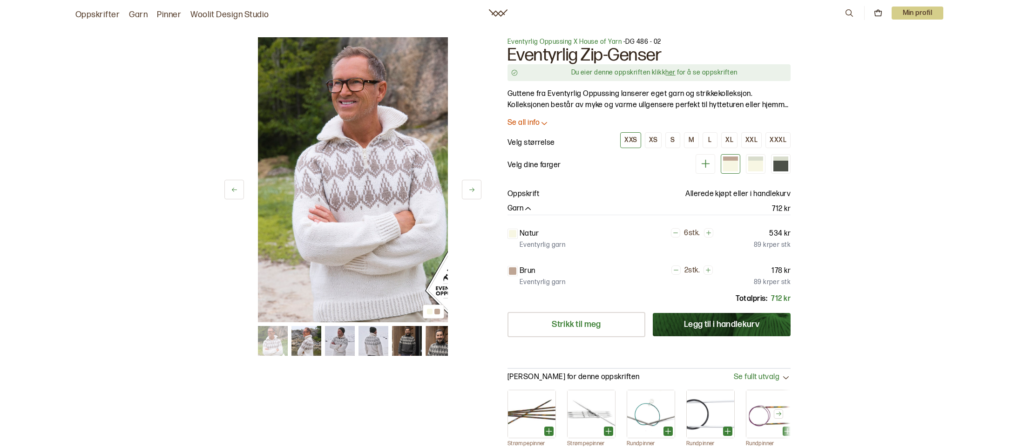
click at [399, 342] on img at bounding box center [407, 341] width 30 height 30
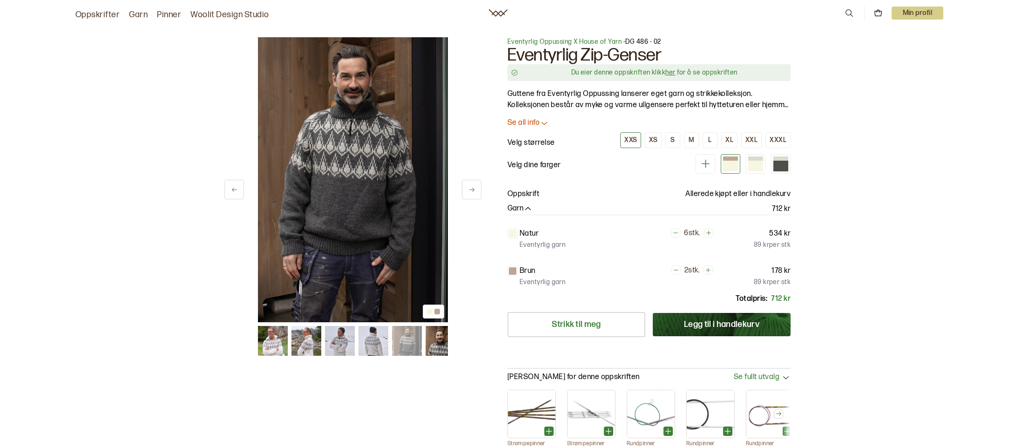
click at [386, 339] on img at bounding box center [373, 341] width 30 height 30
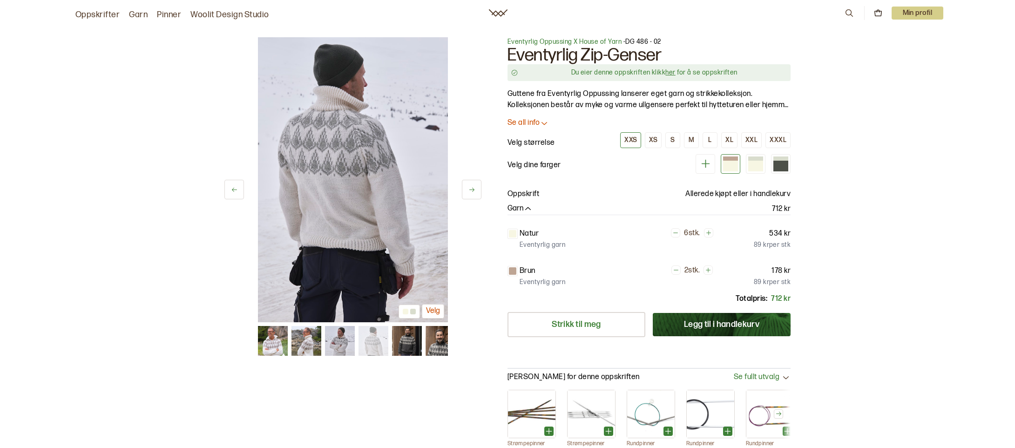
click at [346, 336] on img at bounding box center [340, 341] width 30 height 30
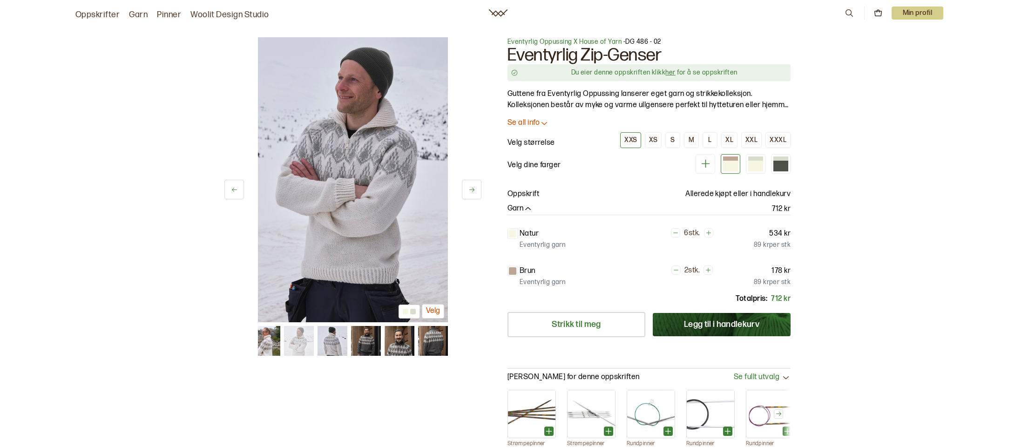
click at [263, 342] on img at bounding box center [265, 341] width 30 height 30
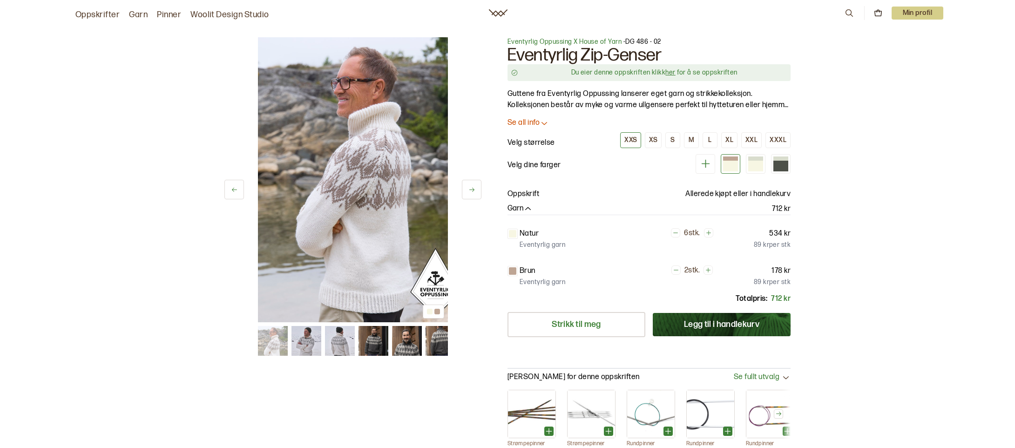
click at [466, 193] on button at bounding box center [472, 190] width 20 height 20
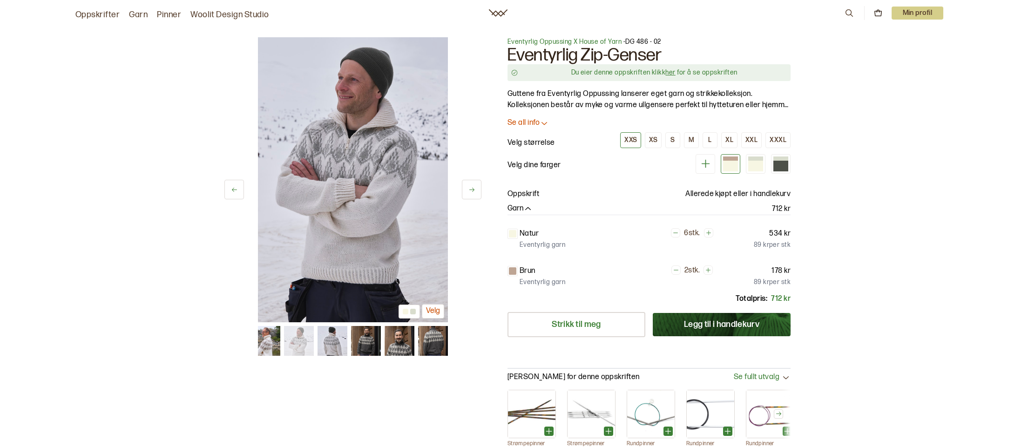
click at [466, 194] on button at bounding box center [472, 190] width 20 height 20
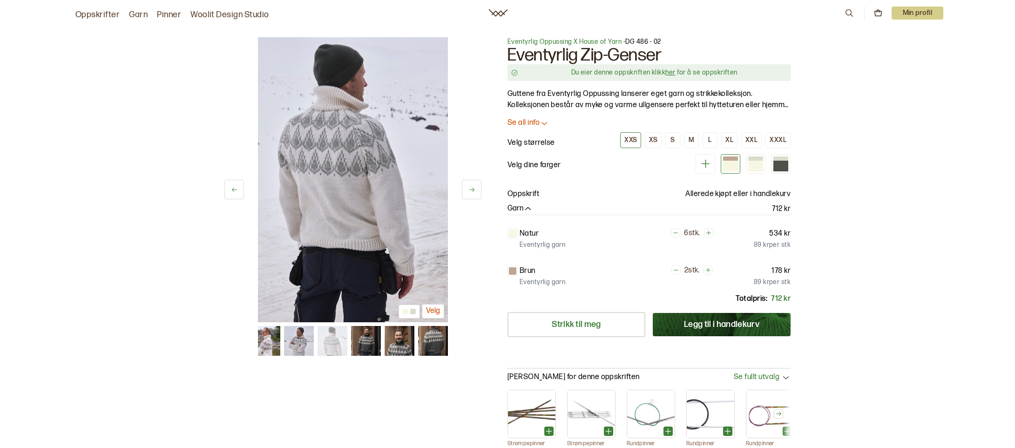
click at [234, 189] on icon at bounding box center [234, 190] width 5 height 4
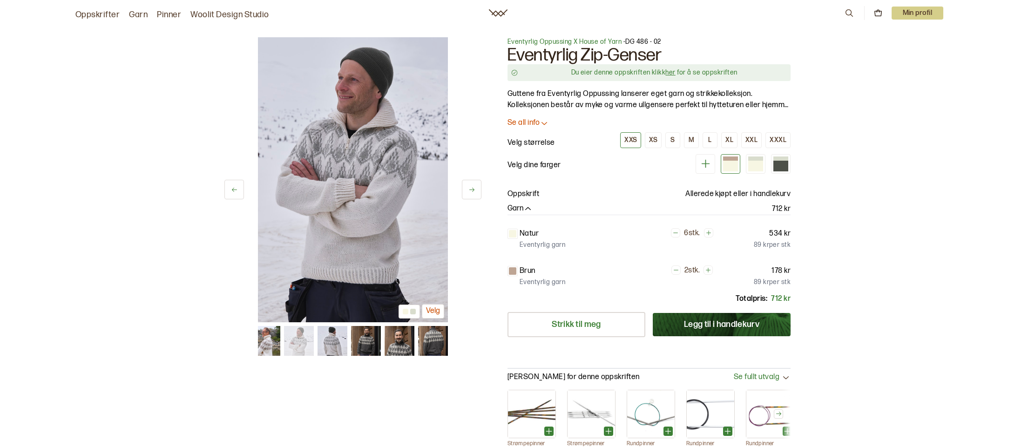
click at [705, 140] on button "L" at bounding box center [710, 140] width 15 height 16
